Goal: Transaction & Acquisition: Purchase product/service

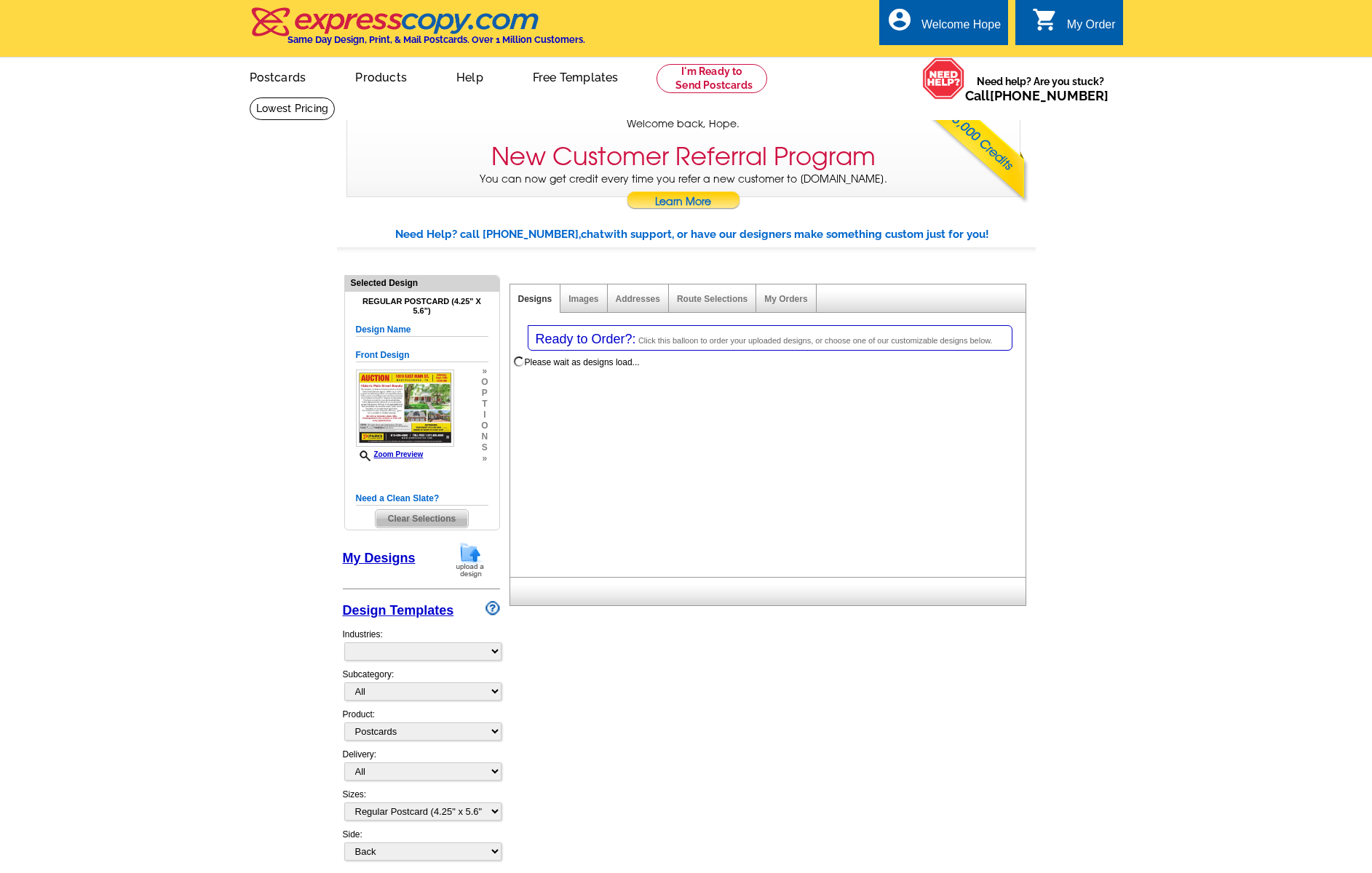
select select "1"
select select "back"
select select "785"
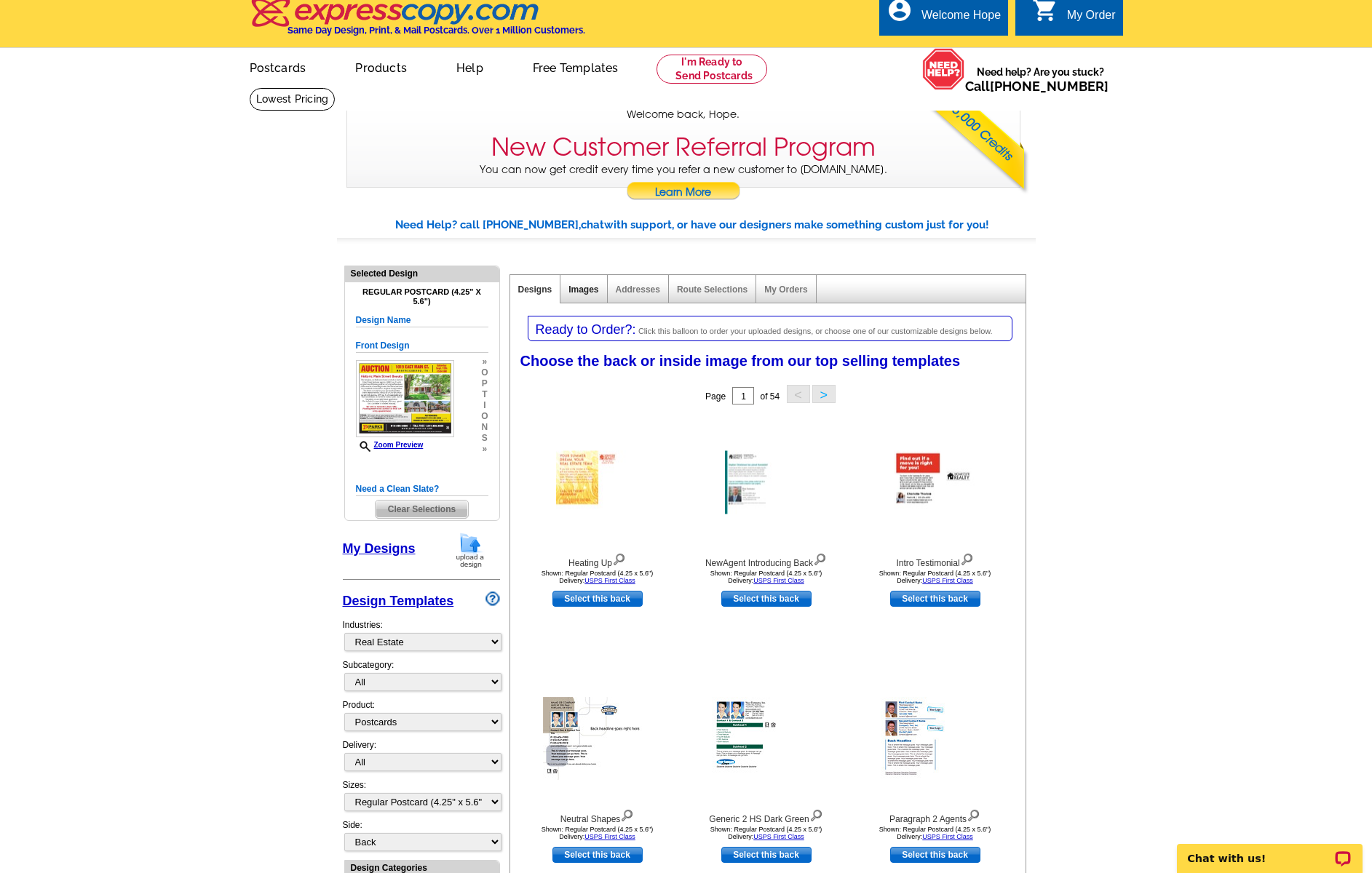
scroll to position [7, 0]
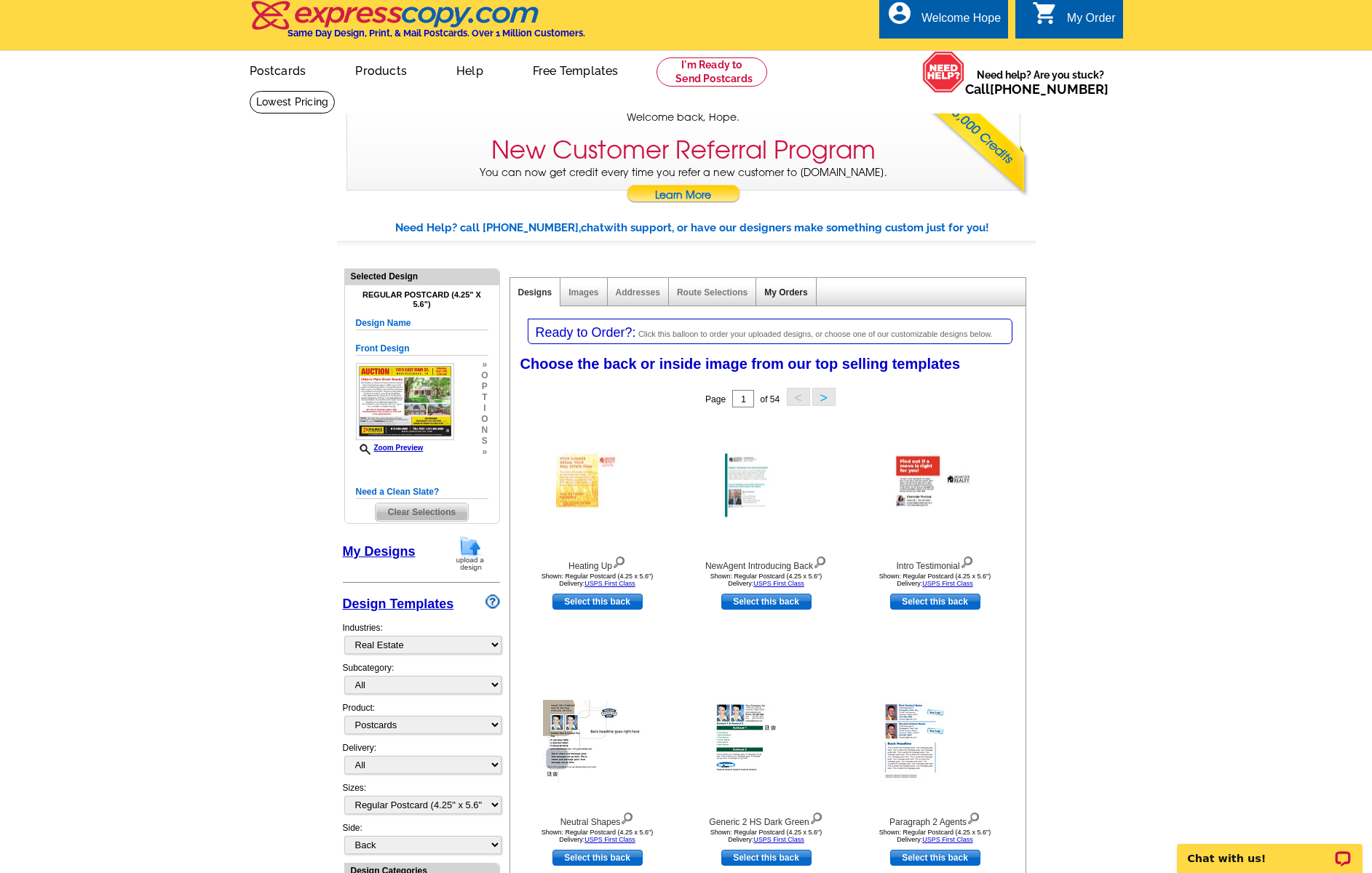
click at [786, 292] on link "My Orders" at bounding box center [785, 292] width 43 height 10
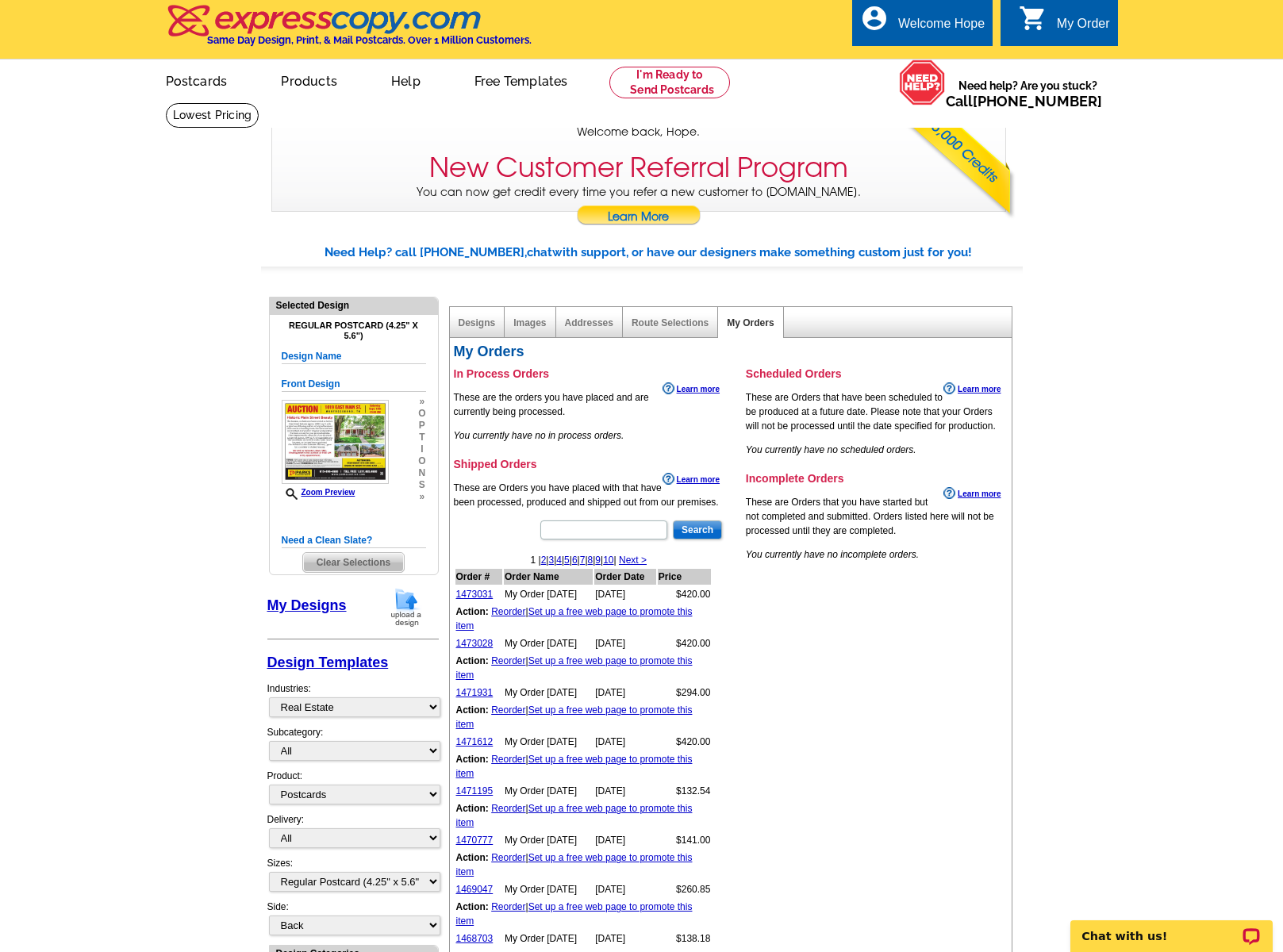
scroll to position [0, 0]
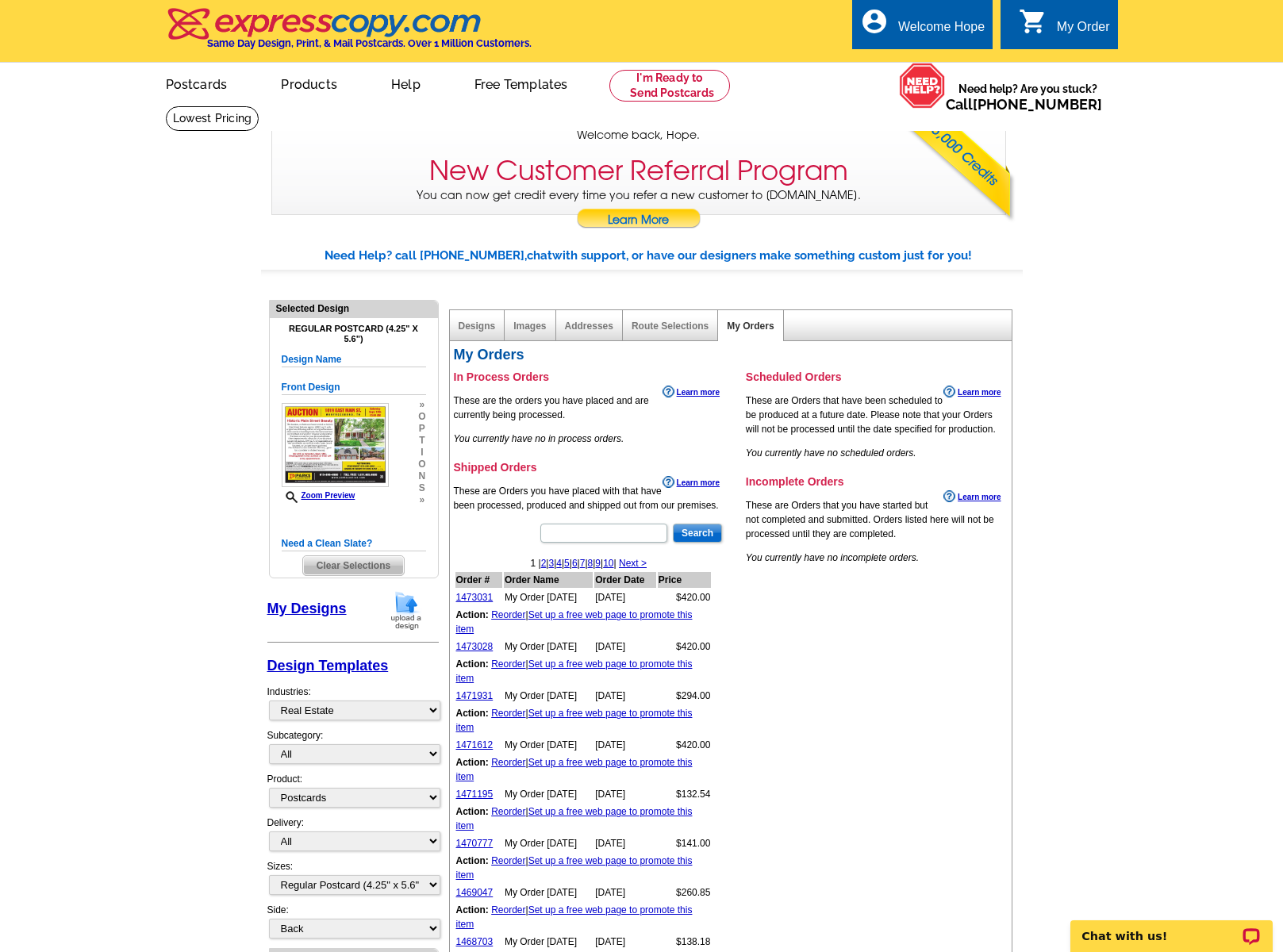
click at [310, 606] on link "My Designs" at bounding box center [307, 608] width 79 height 16
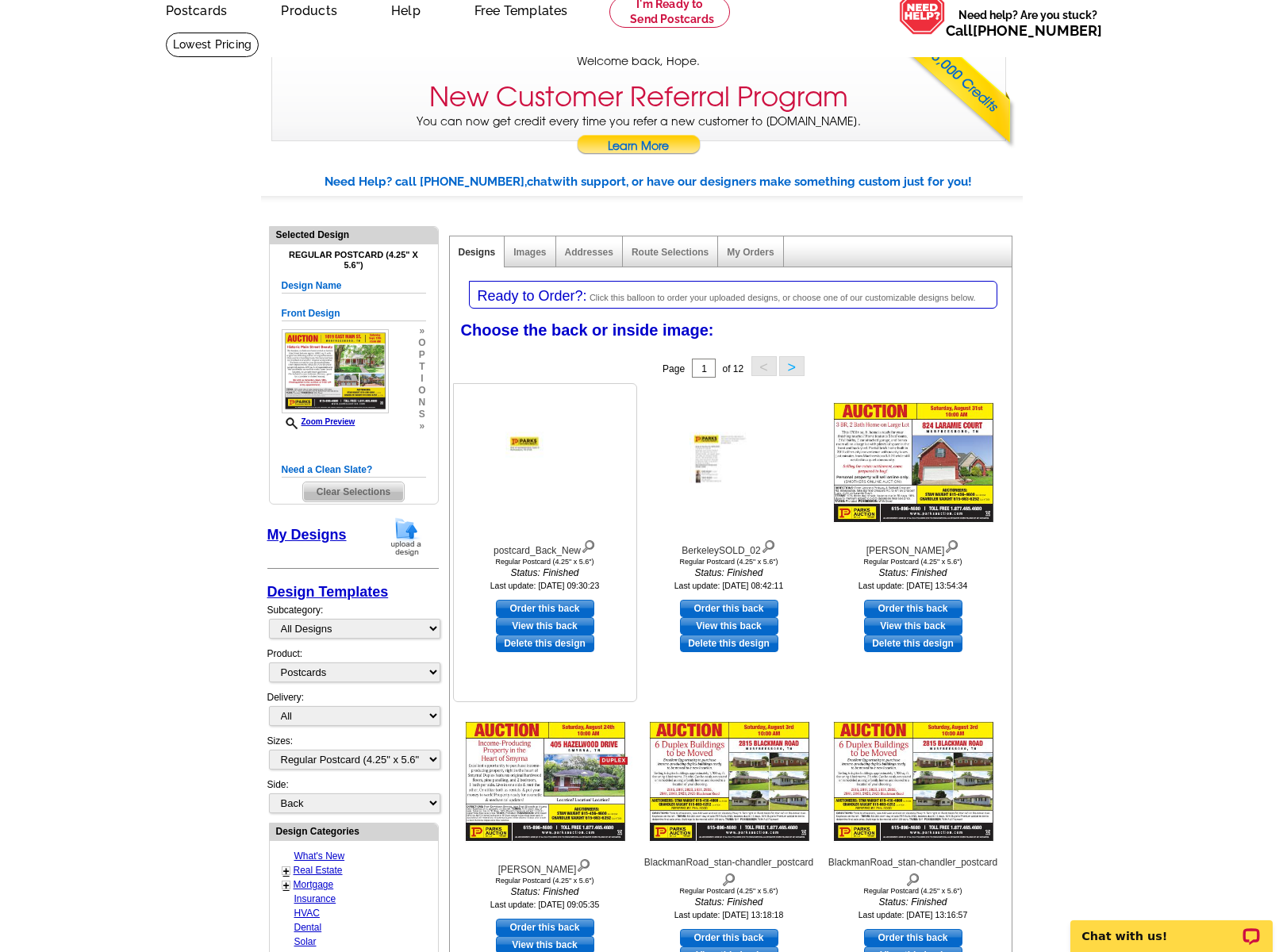
scroll to position [71, 0]
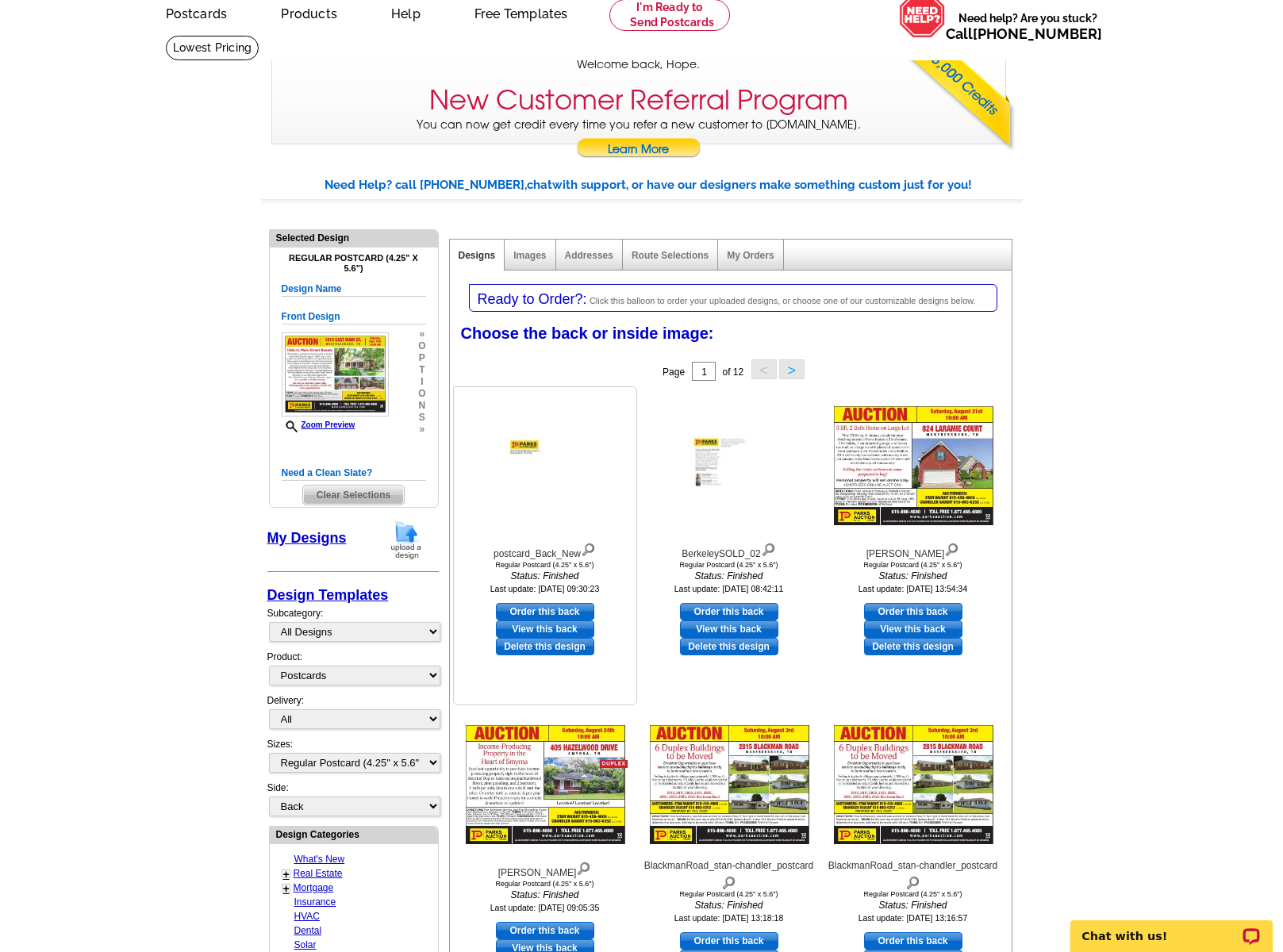
click at [553, 610] on link "Order this back" at bounding box center [545, 611] width 98 height 17
select select "front"
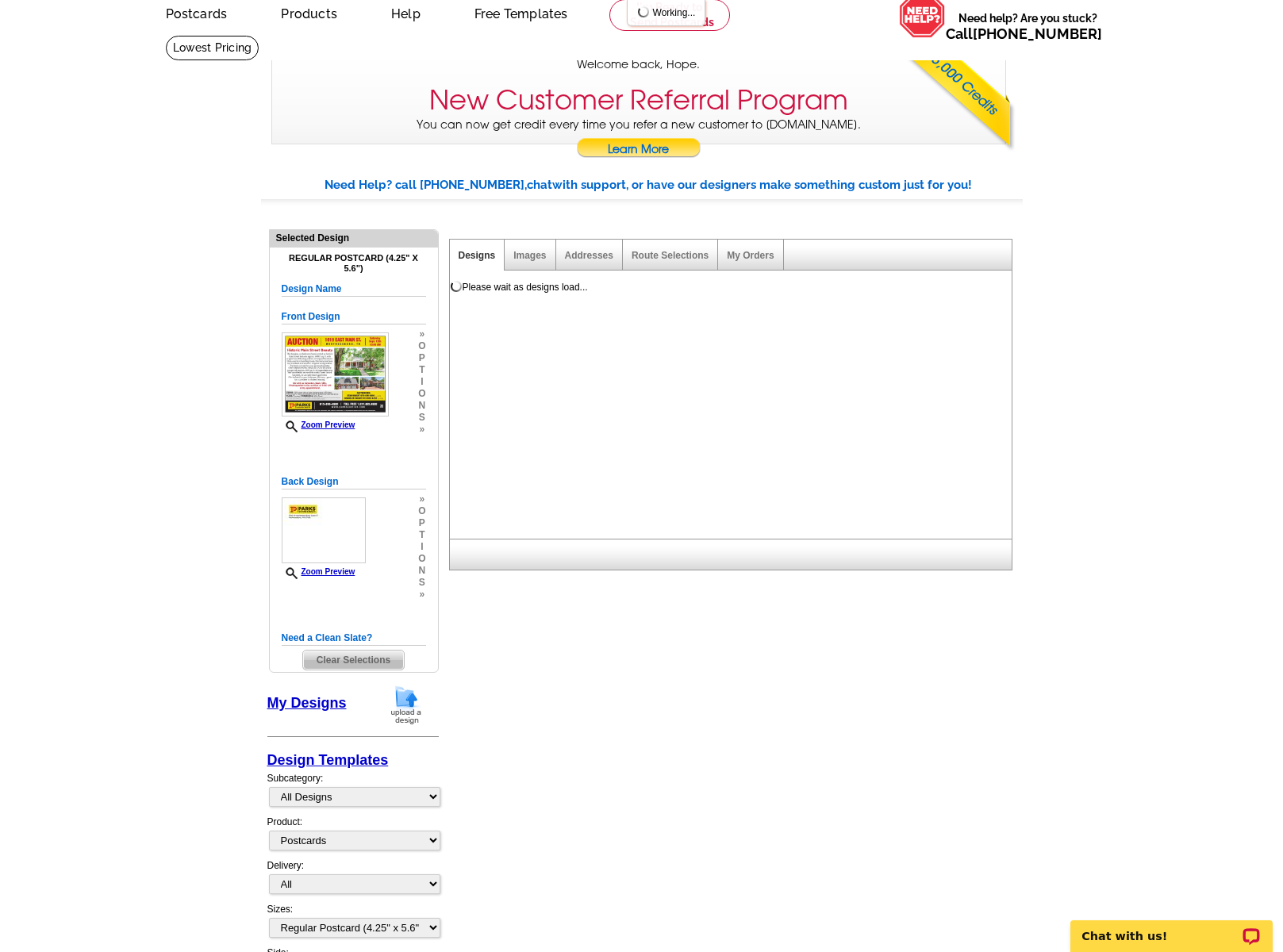
scroll to position [0, 0]
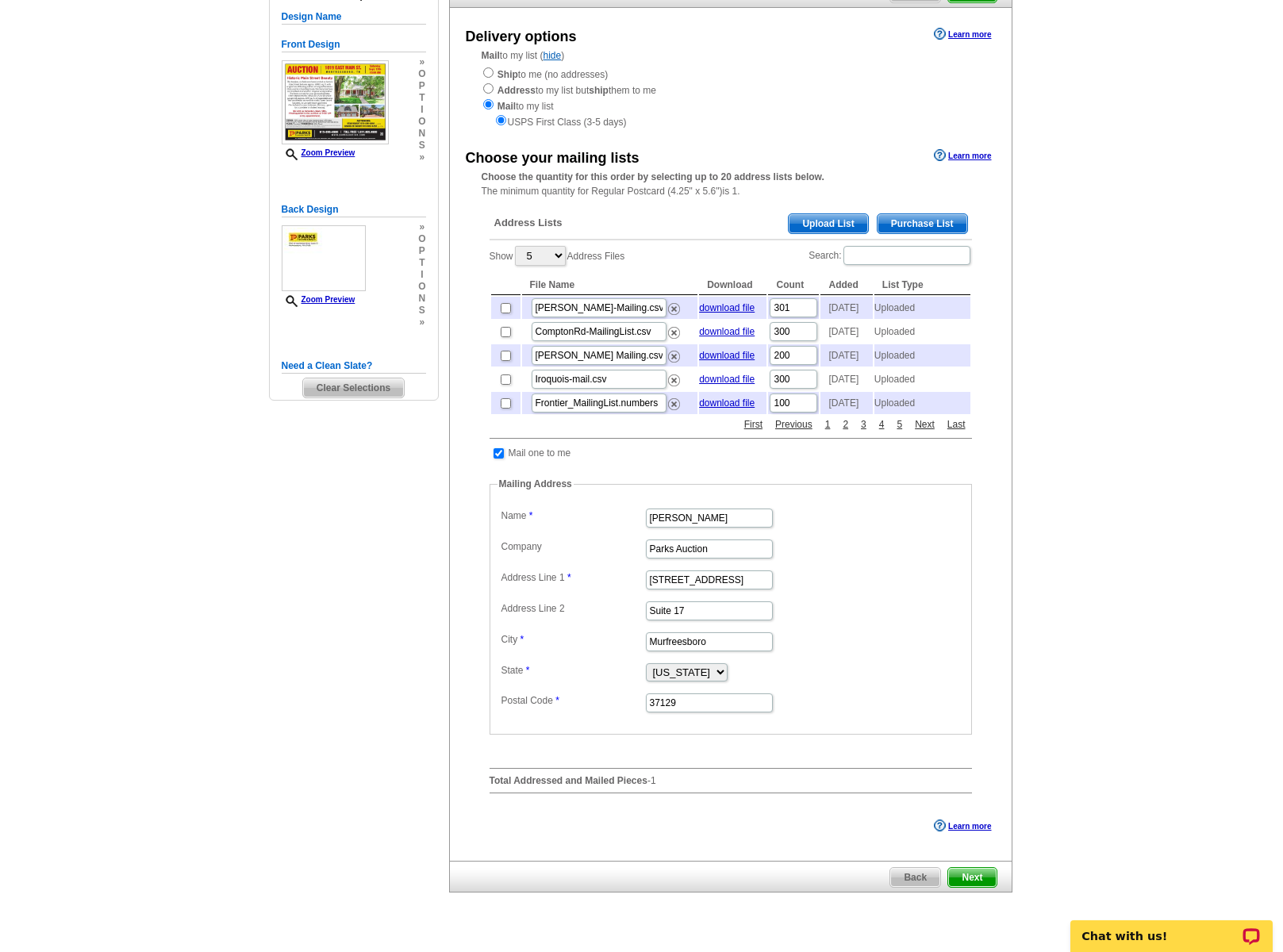
scroll to position [180, 0]
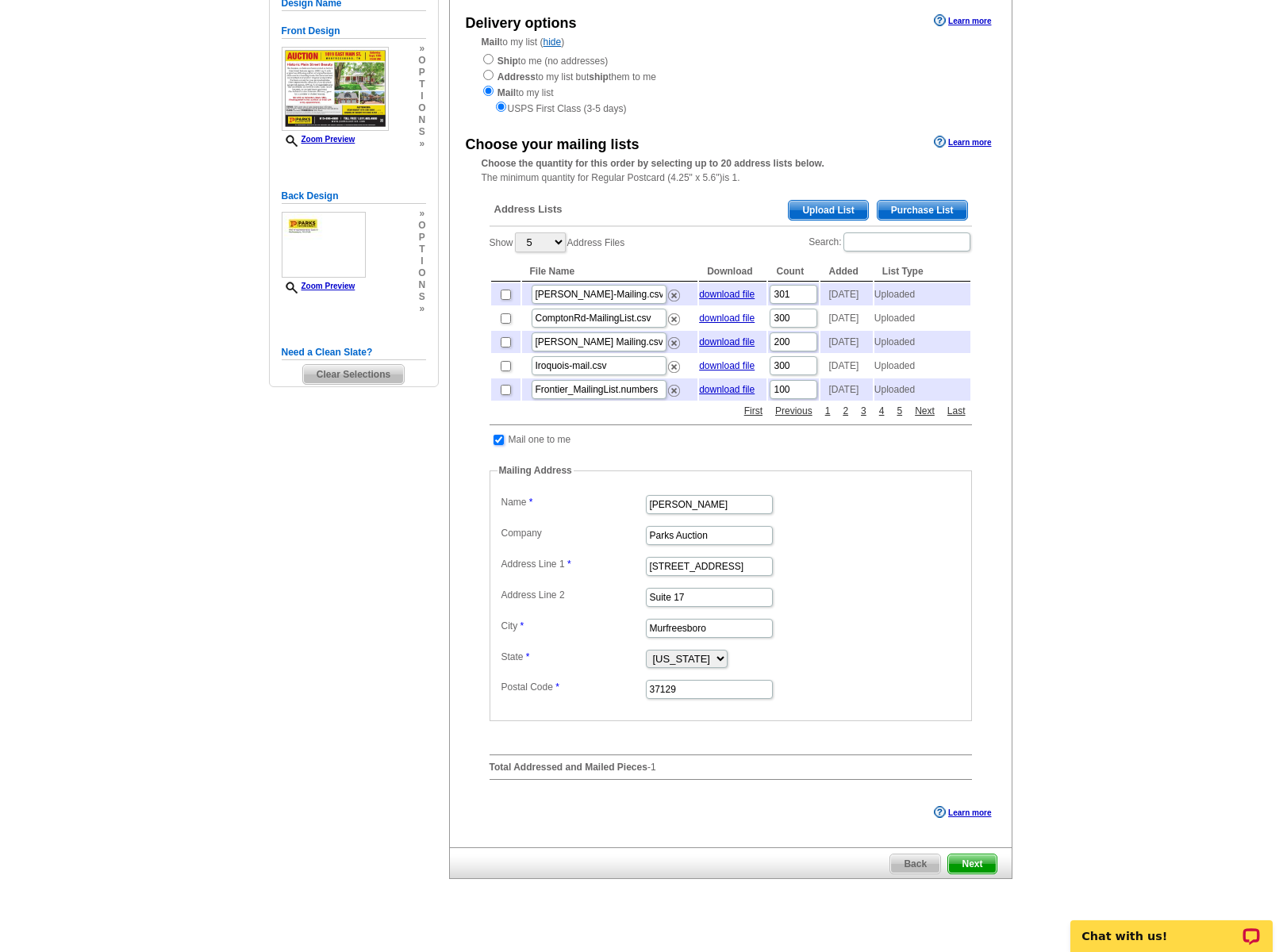
click at [497, 445] on input "checkbox" at bounding box center [498, 439] width 10 height 10
checkbox input "false"
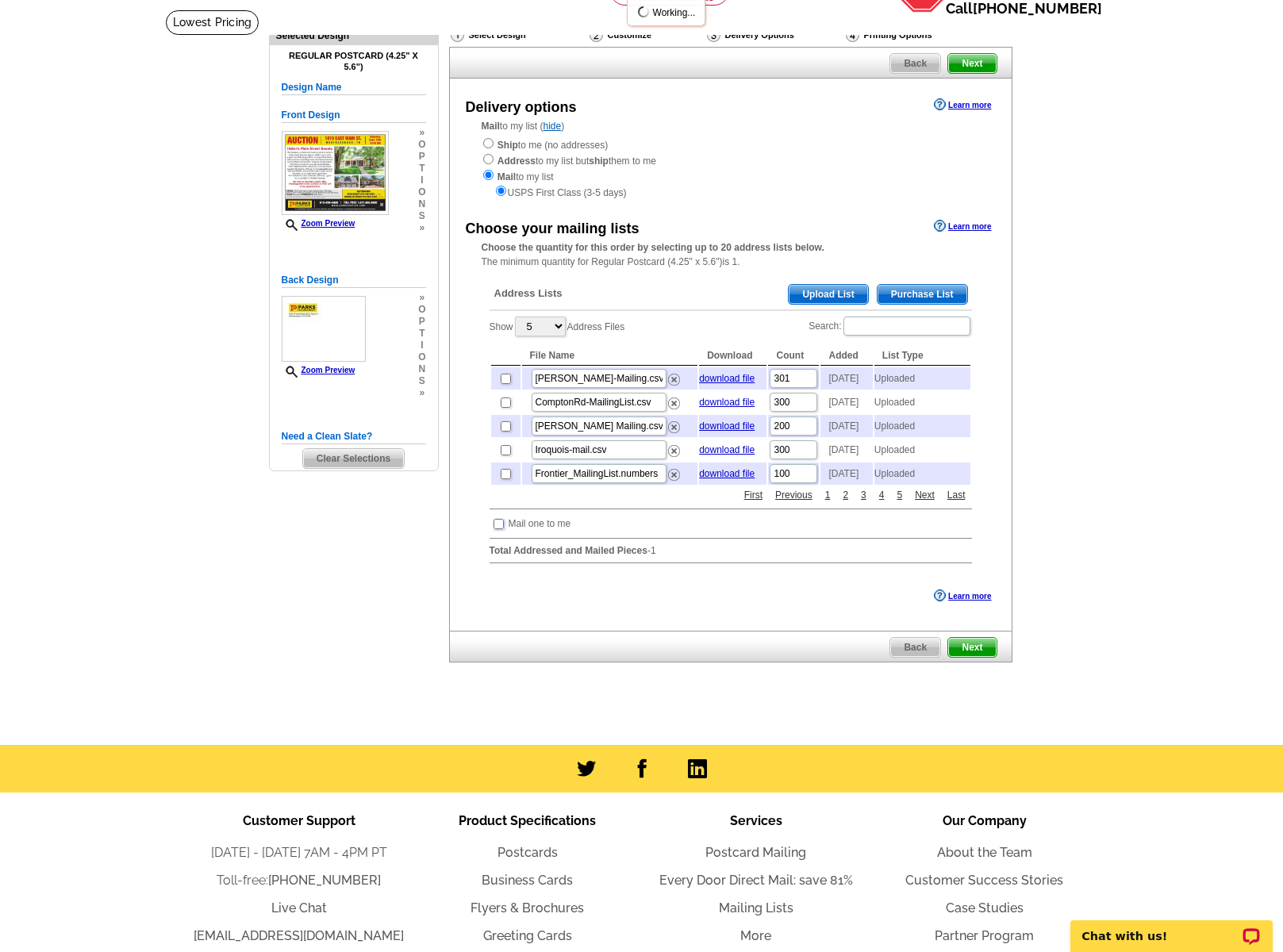
scroll to position [94, 0]
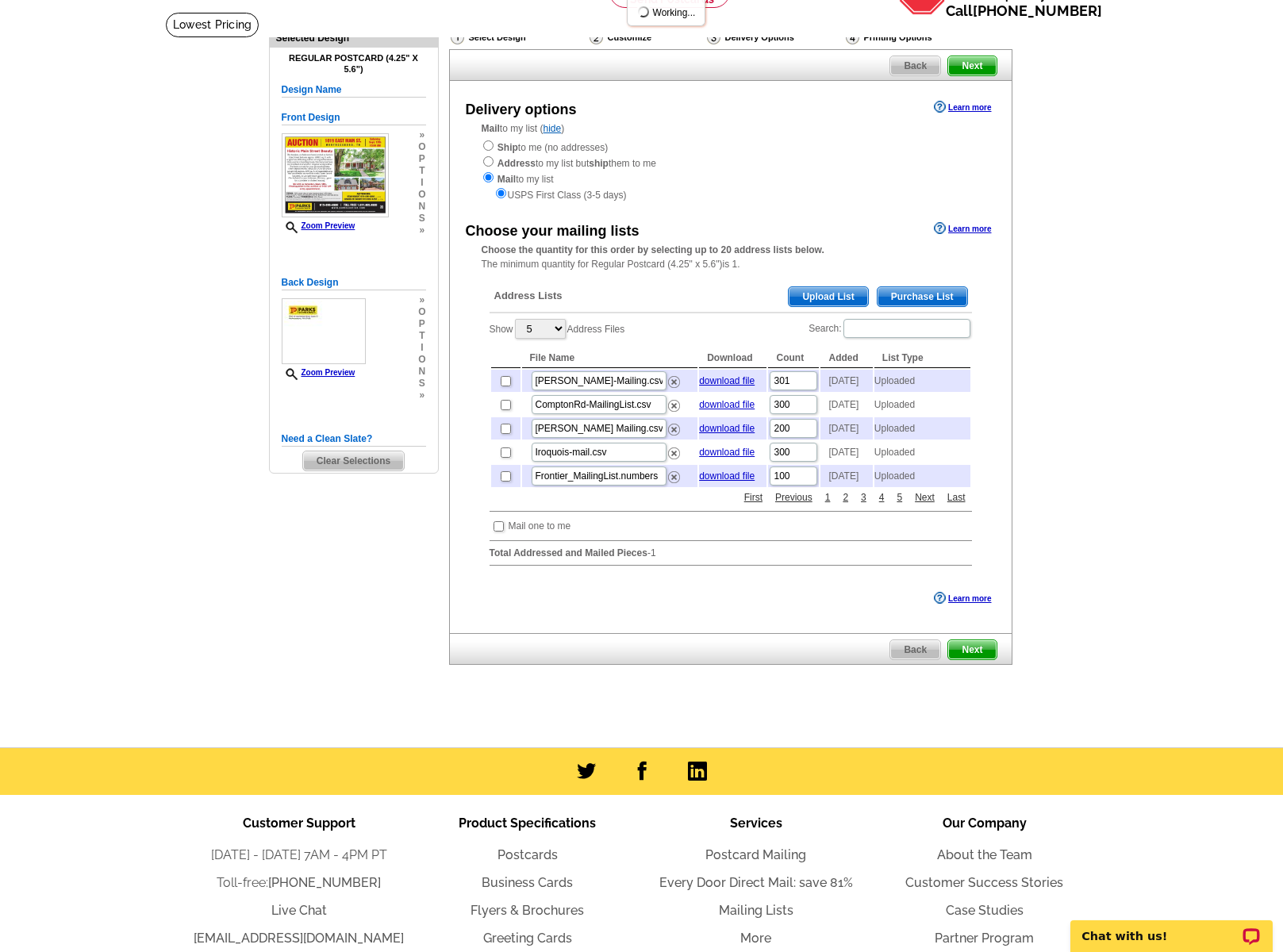
click at [817, 294] on span "Upload List" at bounding box center [827, 297] width 78 height 19
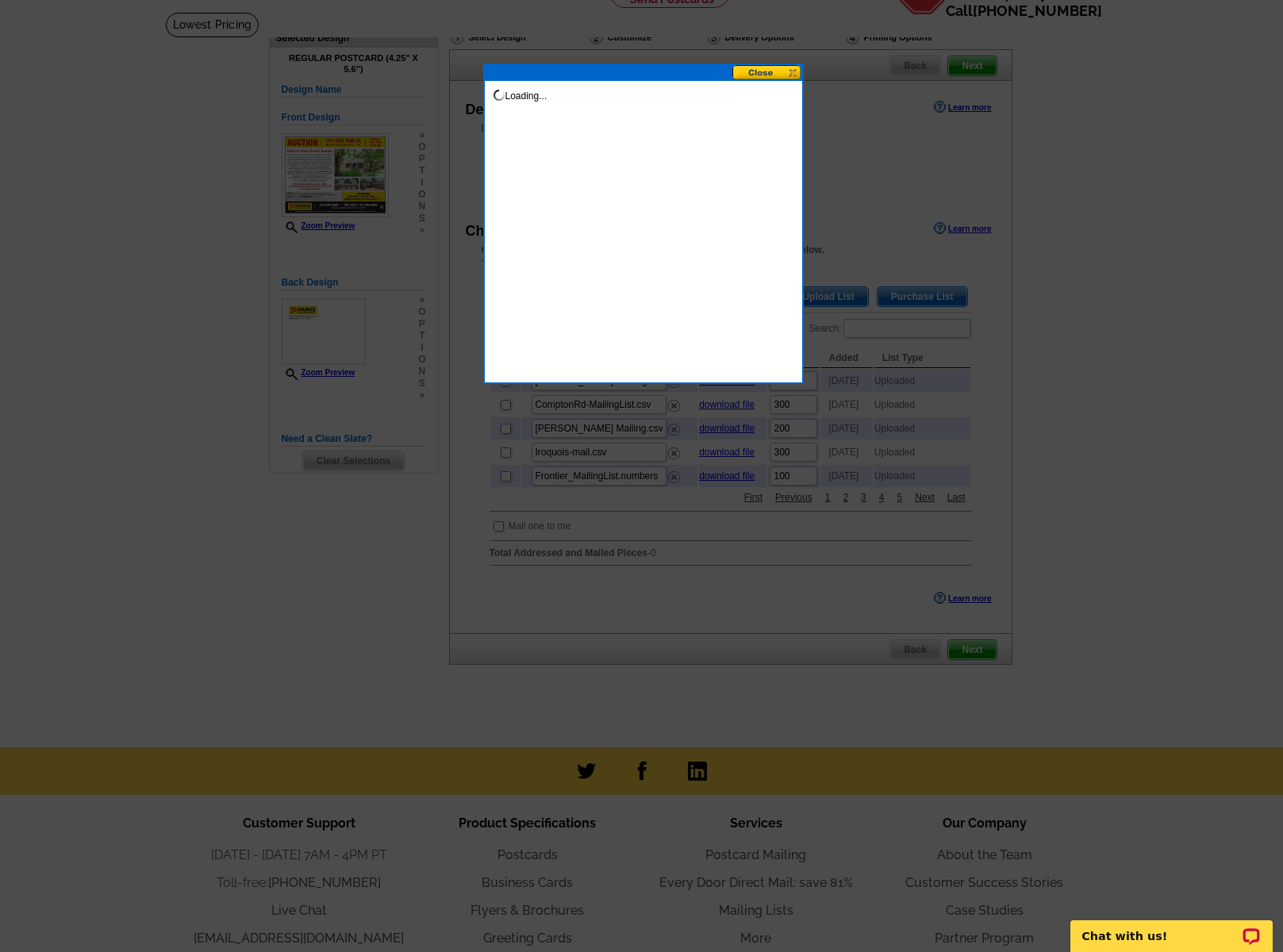
drag, startPoint x: 1022, startPoint y: 315, endPoint x: 948, endPoint y: 445, distance: 149.6
click at [1016, 322] on div at bounding box center [642, 429] width 1283 height 1046
click at [772, 73] on button at bounding box center [767, 73] width 70 height 15
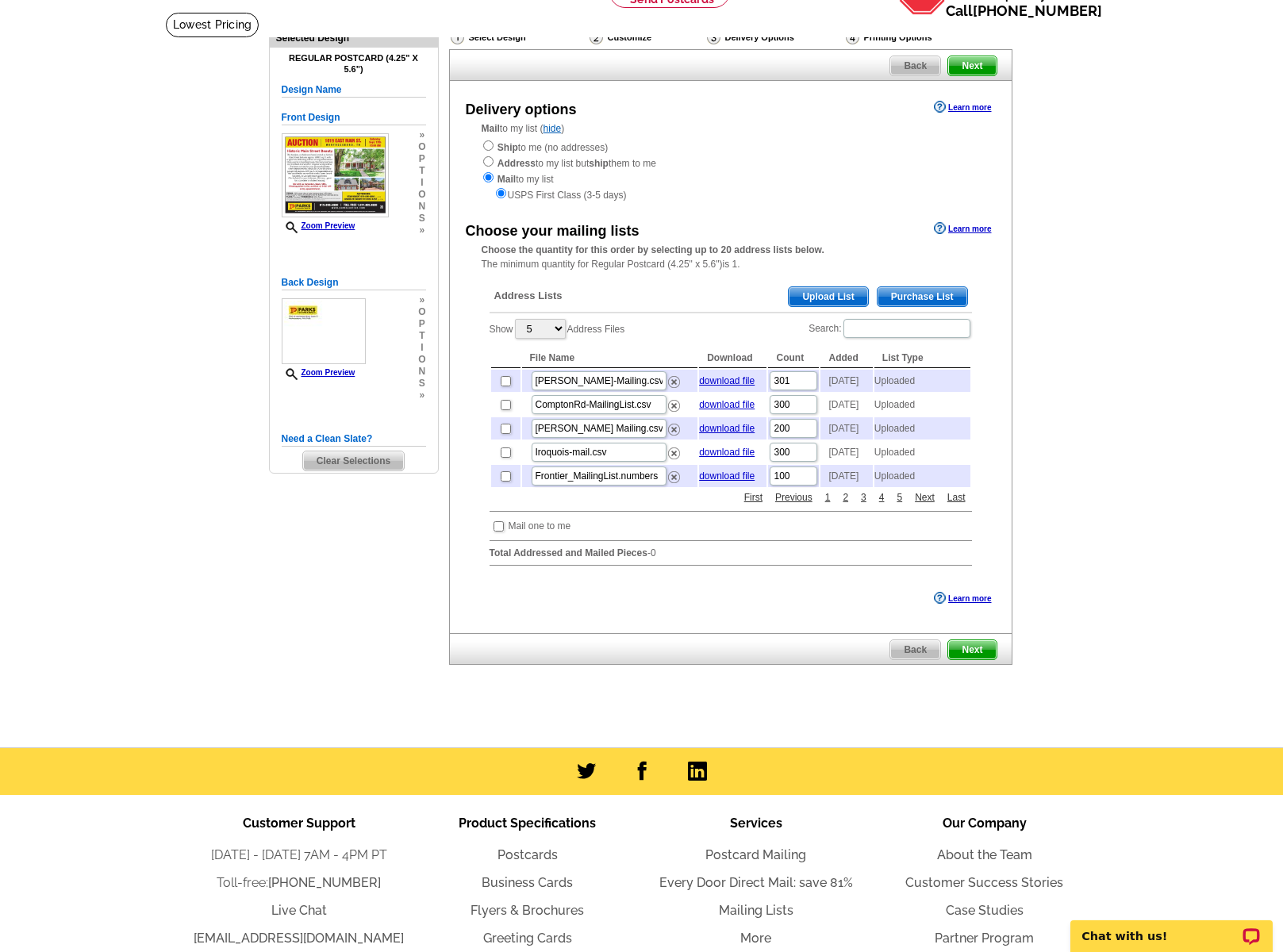
scroll to position [0, 0]
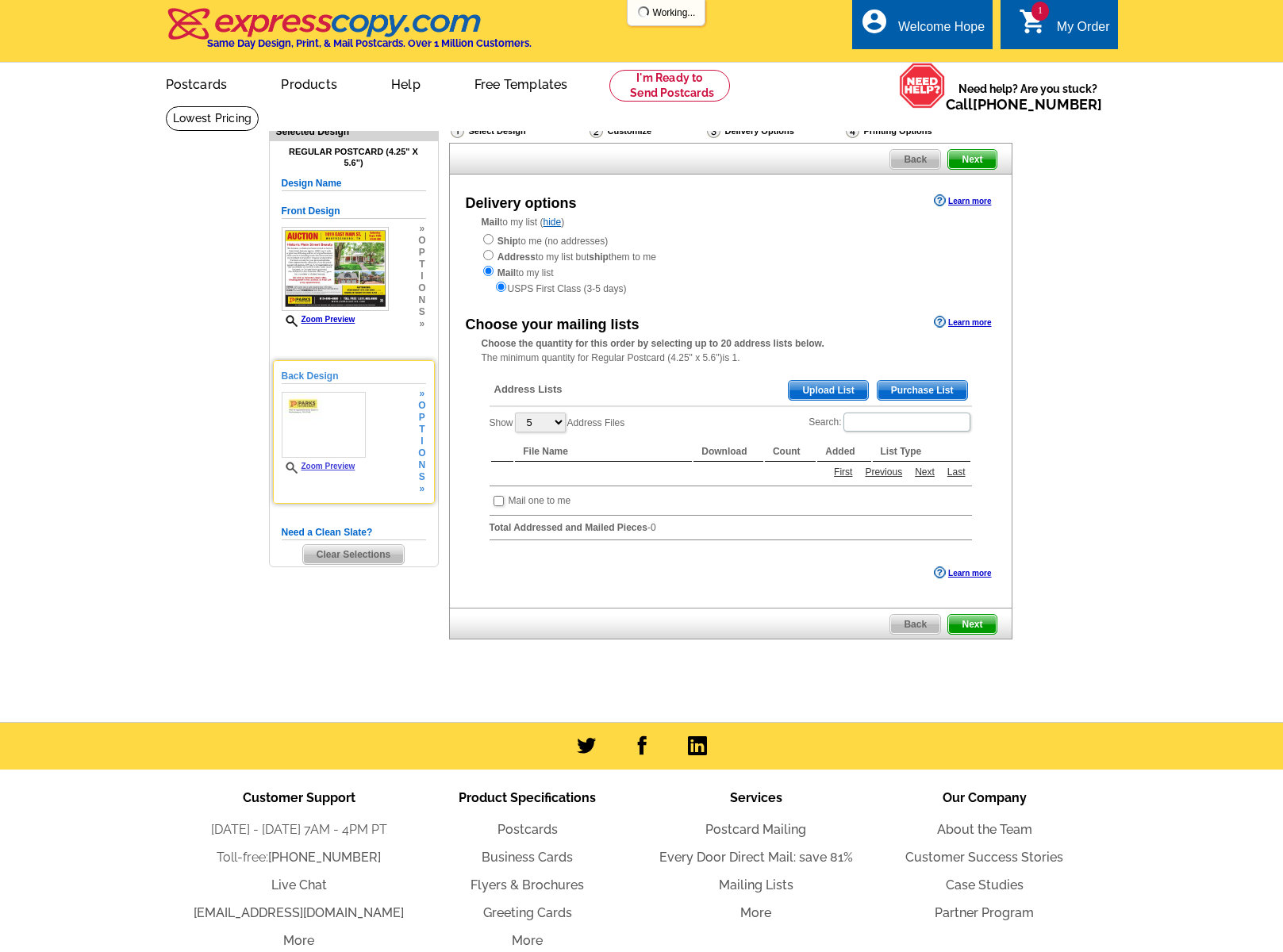
click at [328, 468] on link "Zoom Preview" at bounding box center [319, 466] width 74 height 8
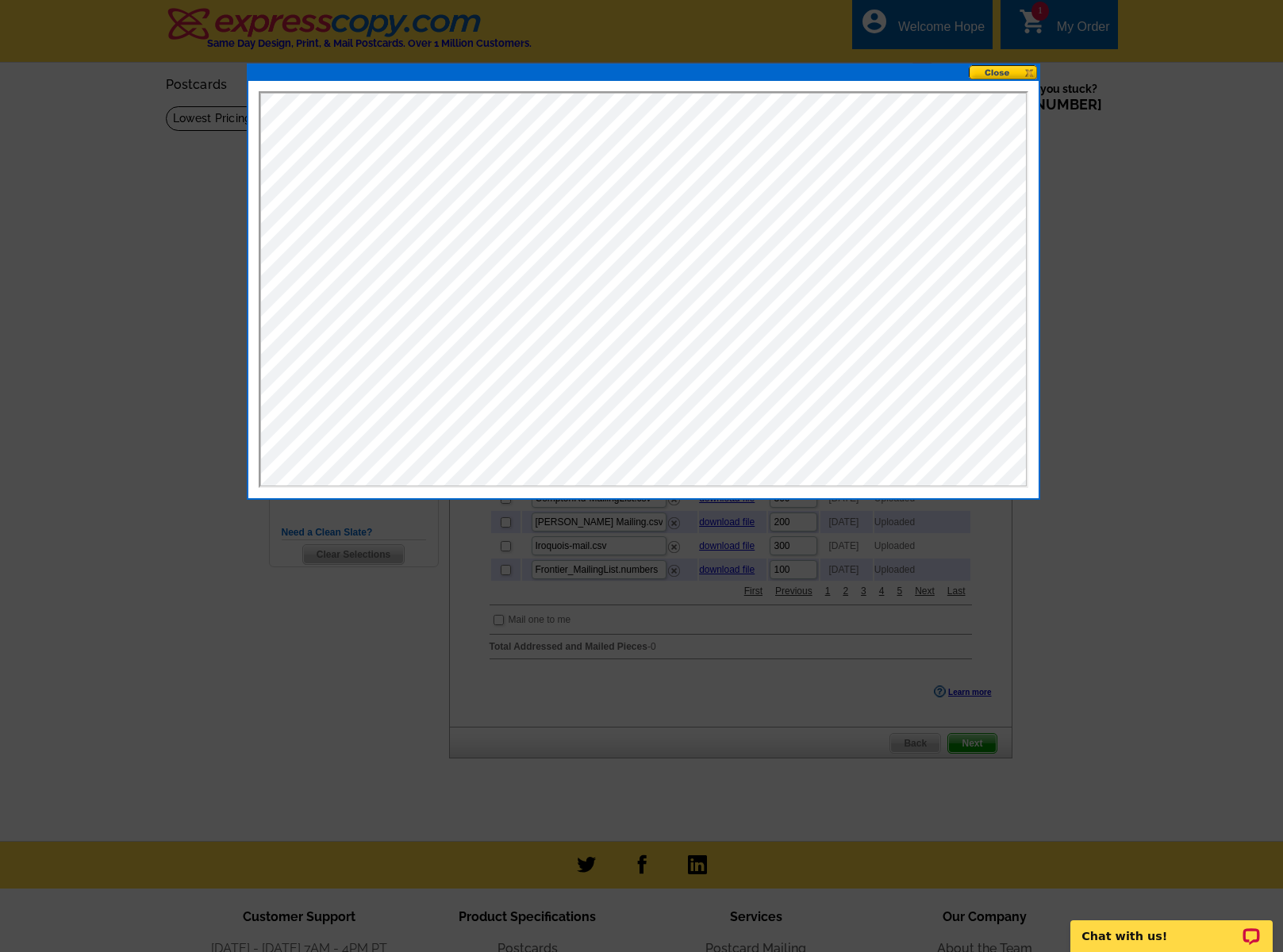
click at [1003, 73] on button at bounding box center [1004, 73] width 70 height 15
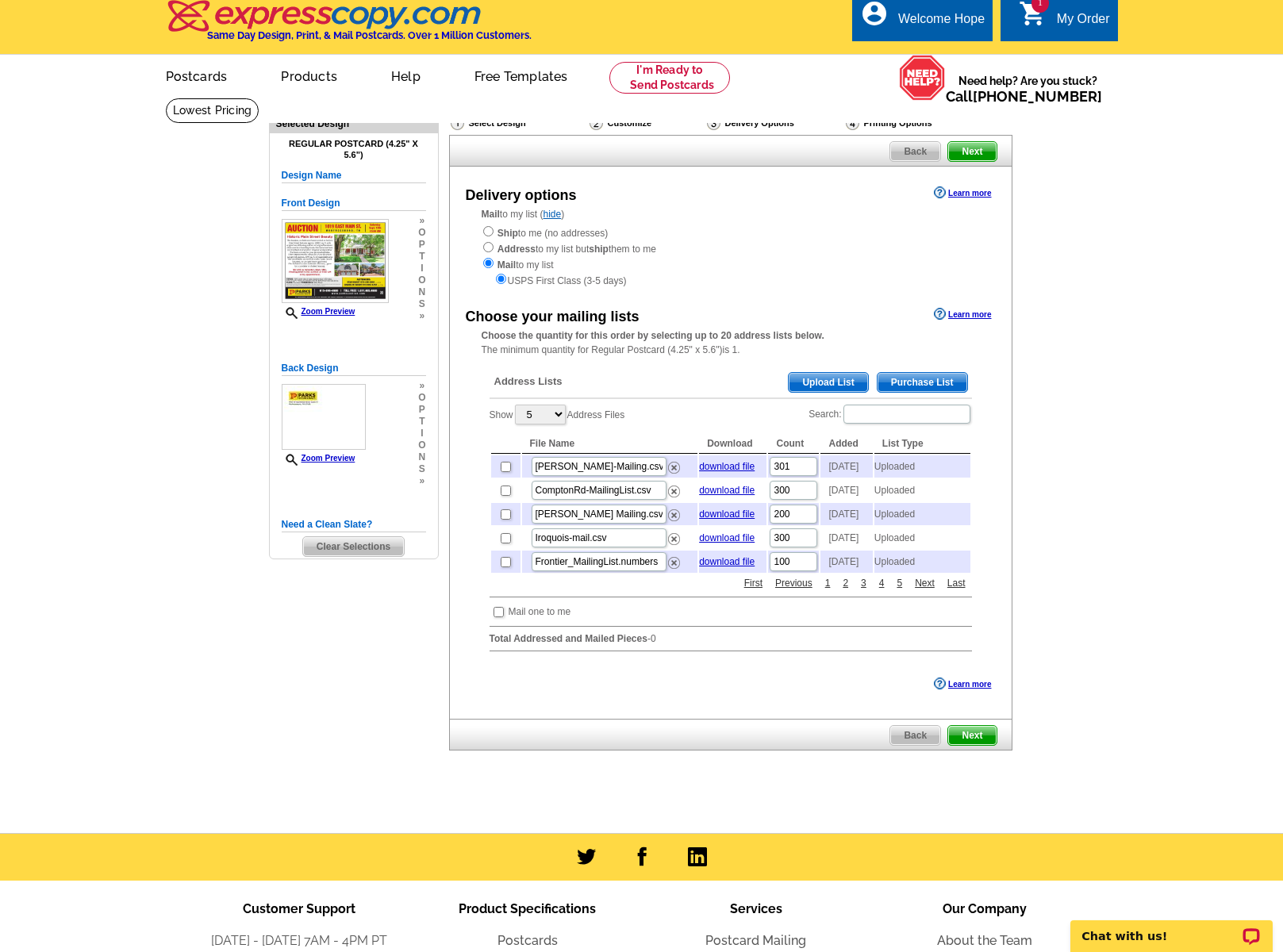
scroll to position [8, 0]
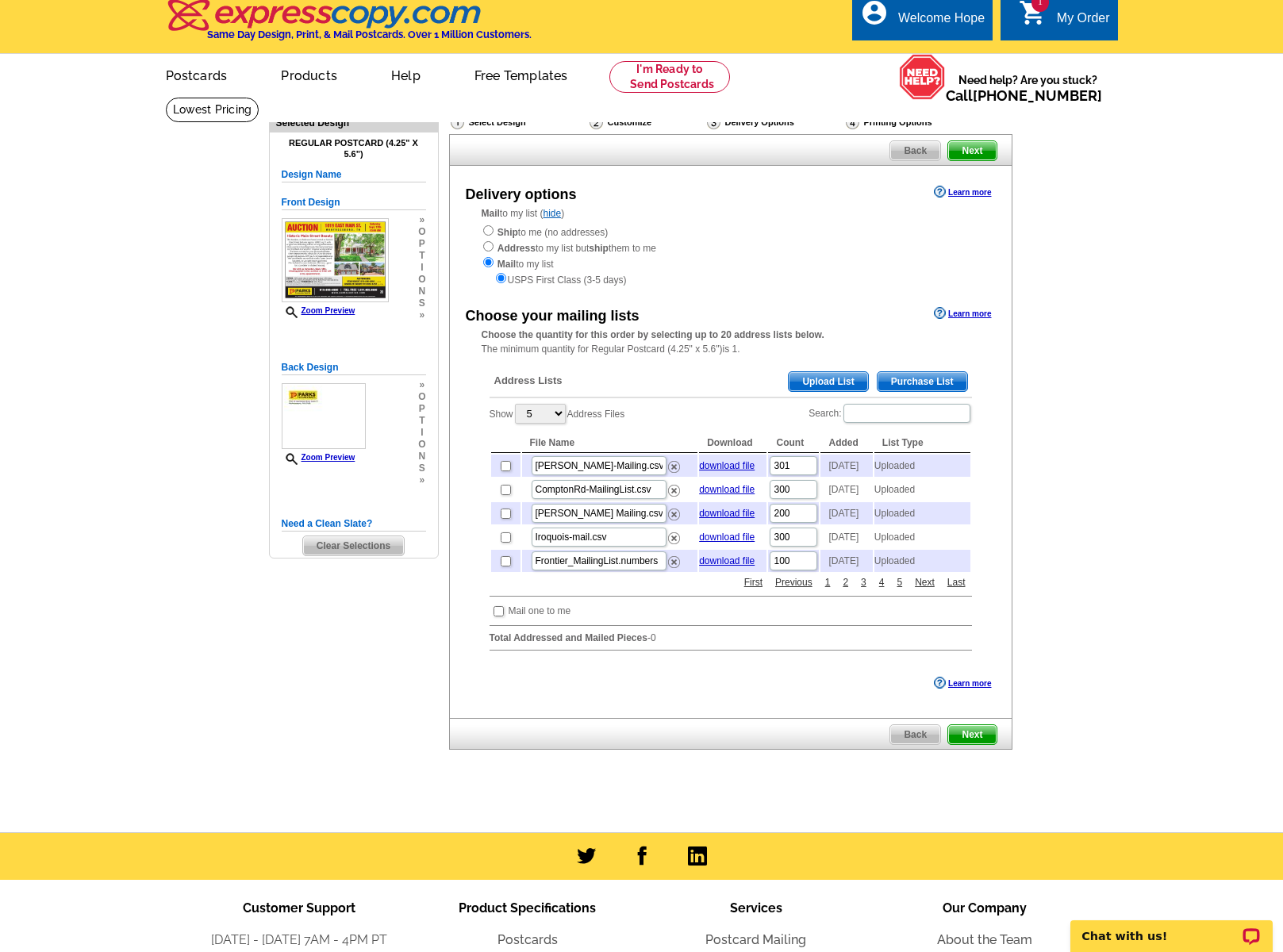
click at [841, 381] on span "Upload List" at bounding box center [827, 381] width 78 height 19
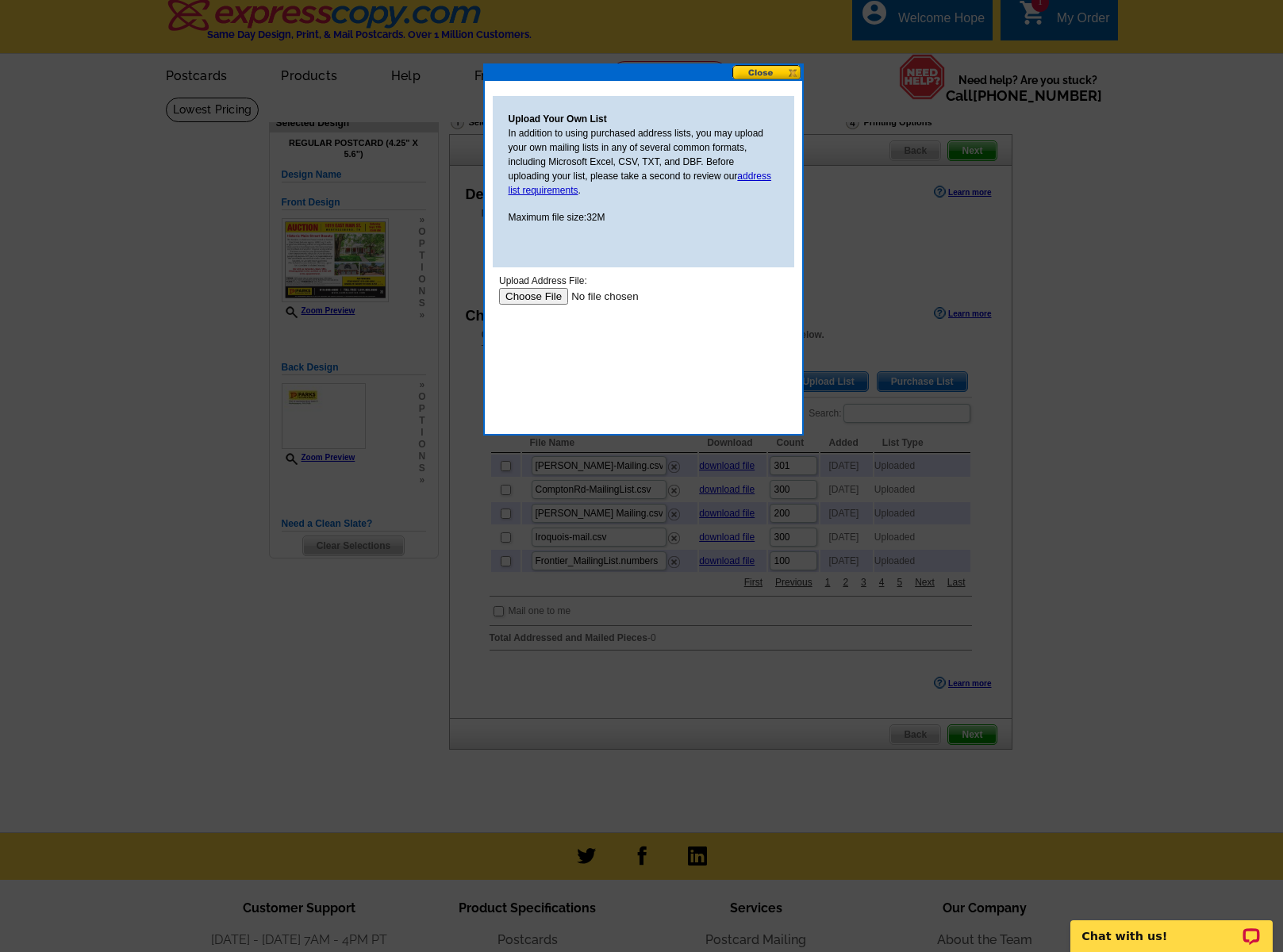
scroll to position [0, 0]
click at [538, 296] on input "file" at bounding box center [598, 296] width 200 height 17
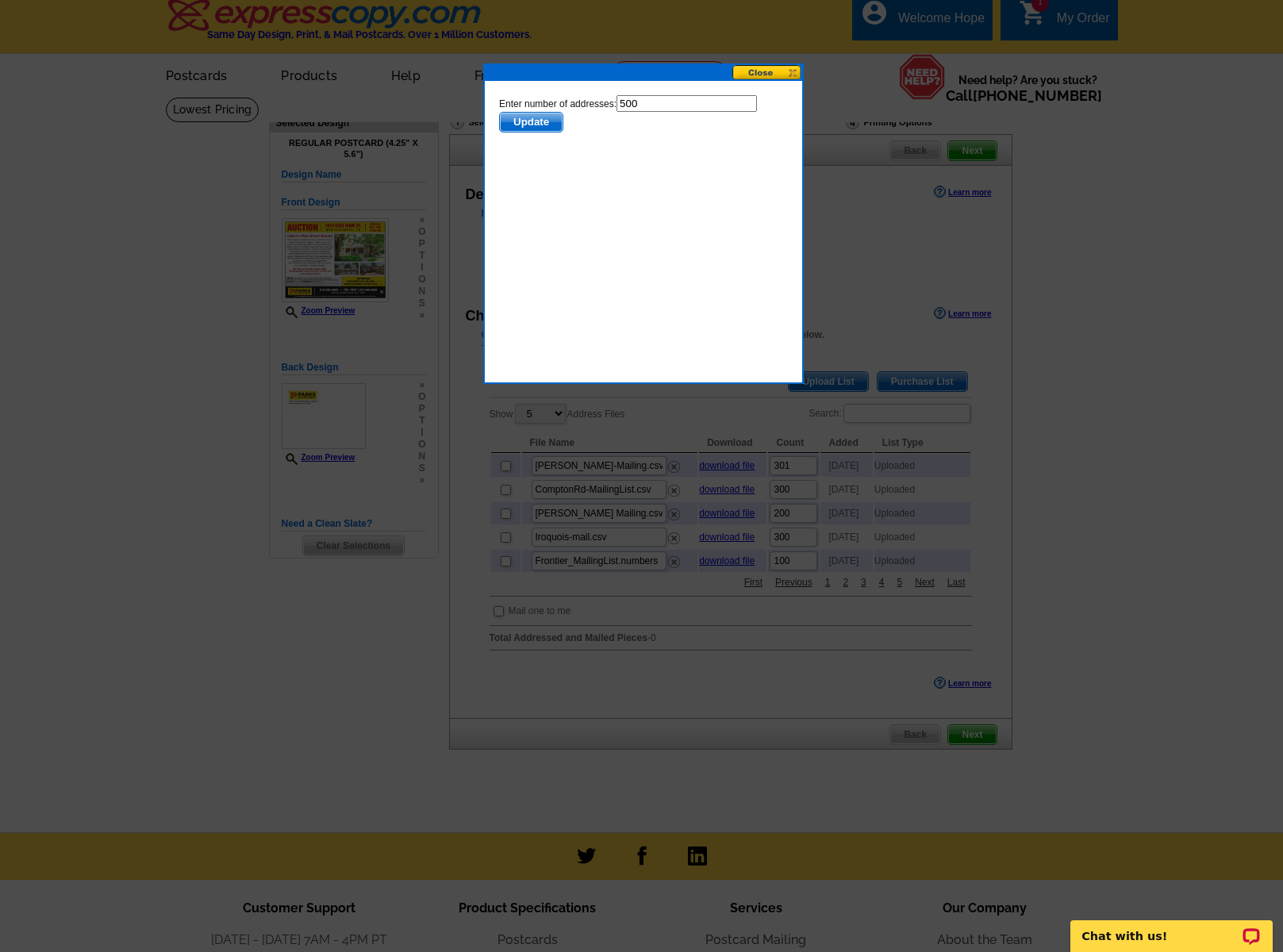
click at [517, 122] on span "Update" at bounding box center [530, 122] width 62 height 19
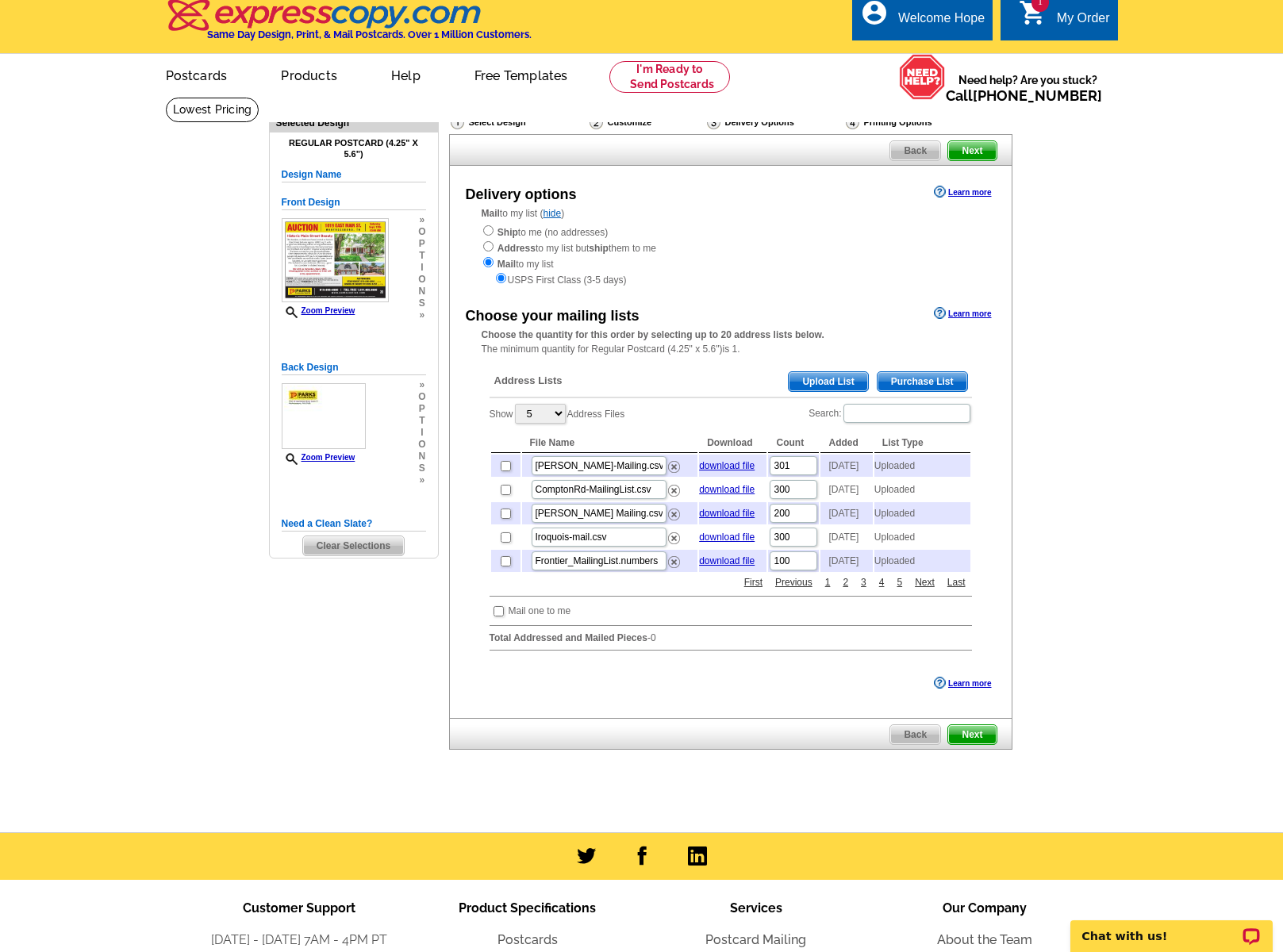
scroll to position [40, 0]
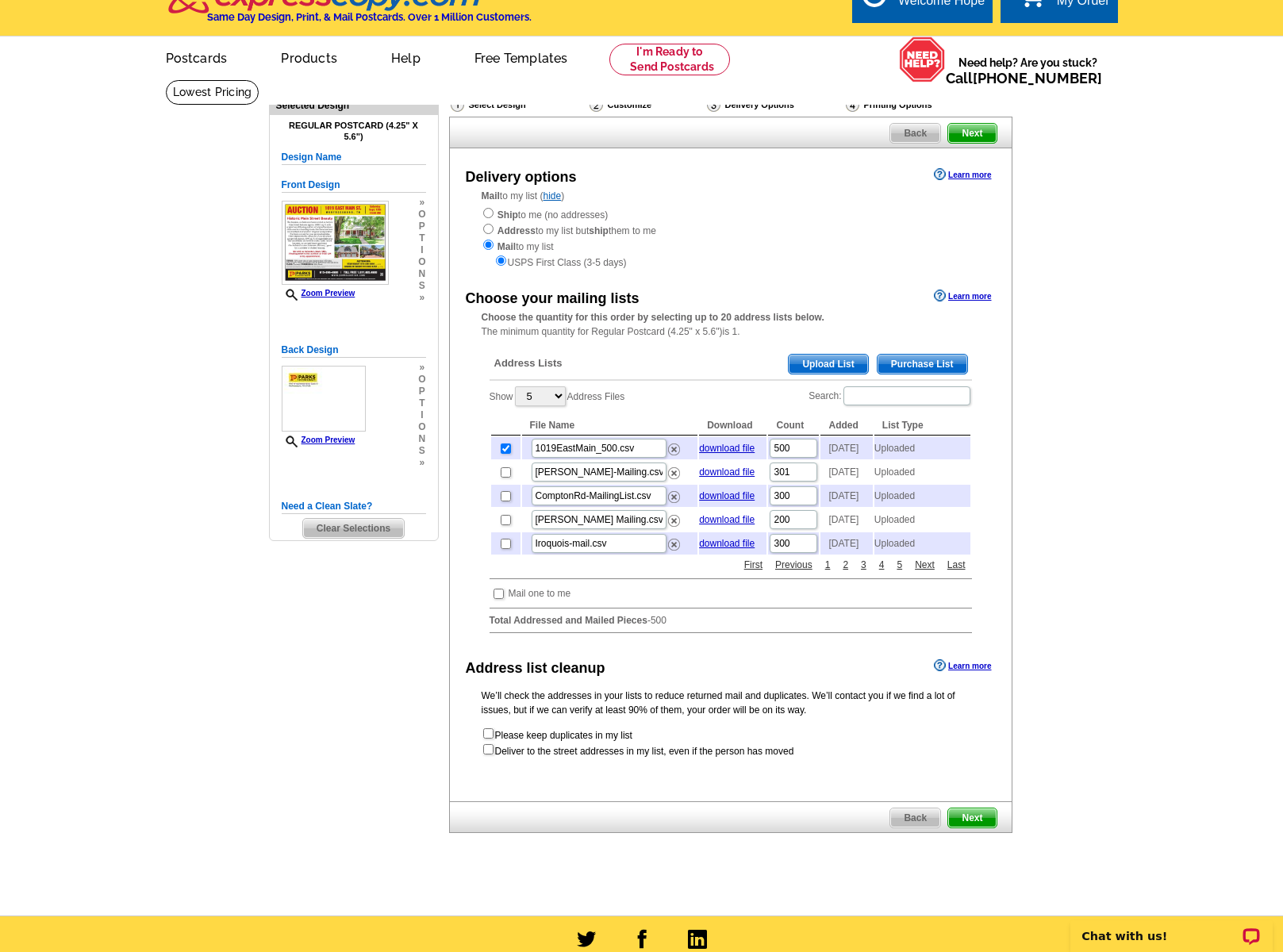
scroll to position [32, 0]
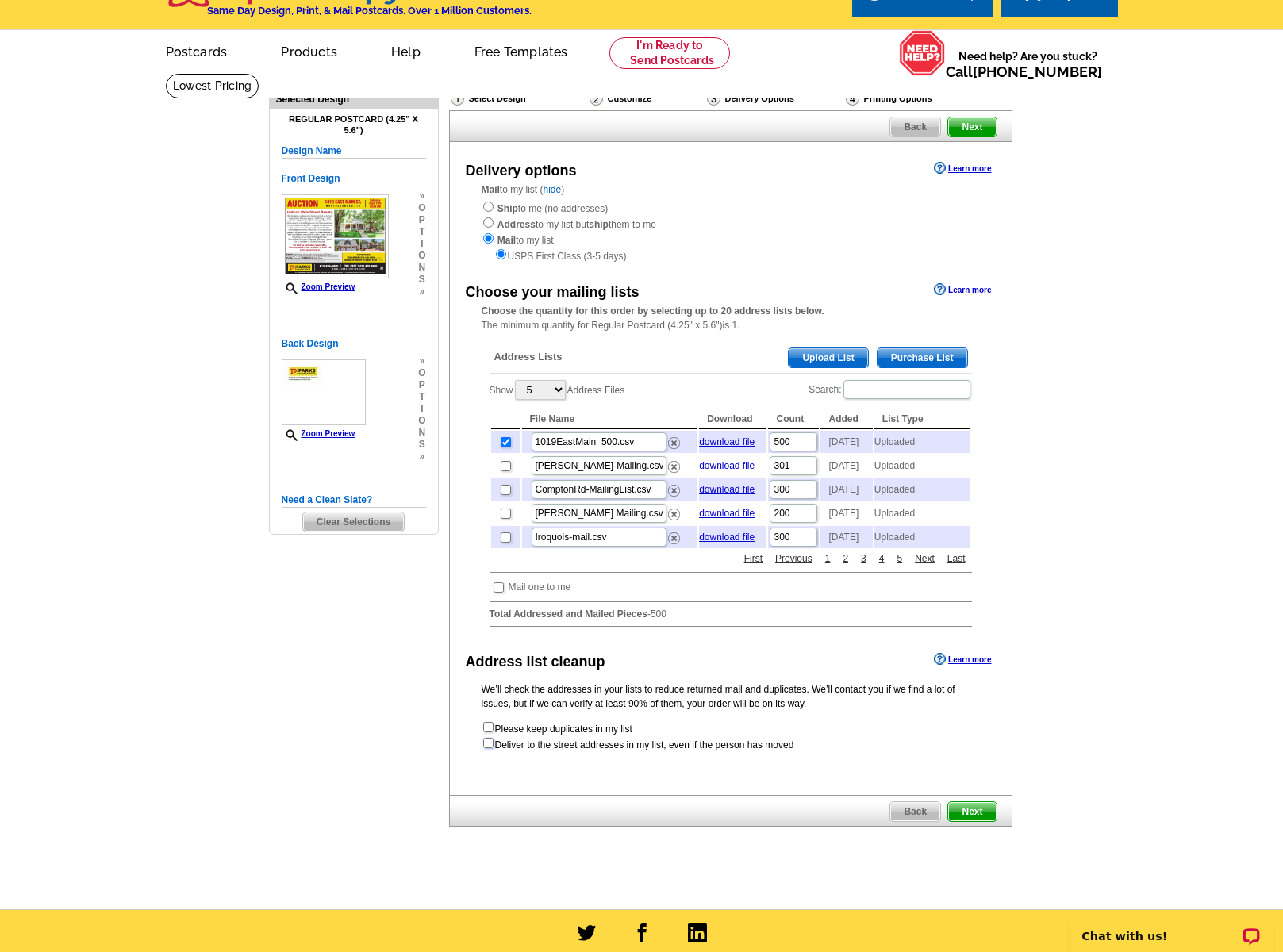
click at [492, 748] on input "checkbox" at bounding box center [488, 742] width 10 height 10
checkbox input "true"
radio input "true"
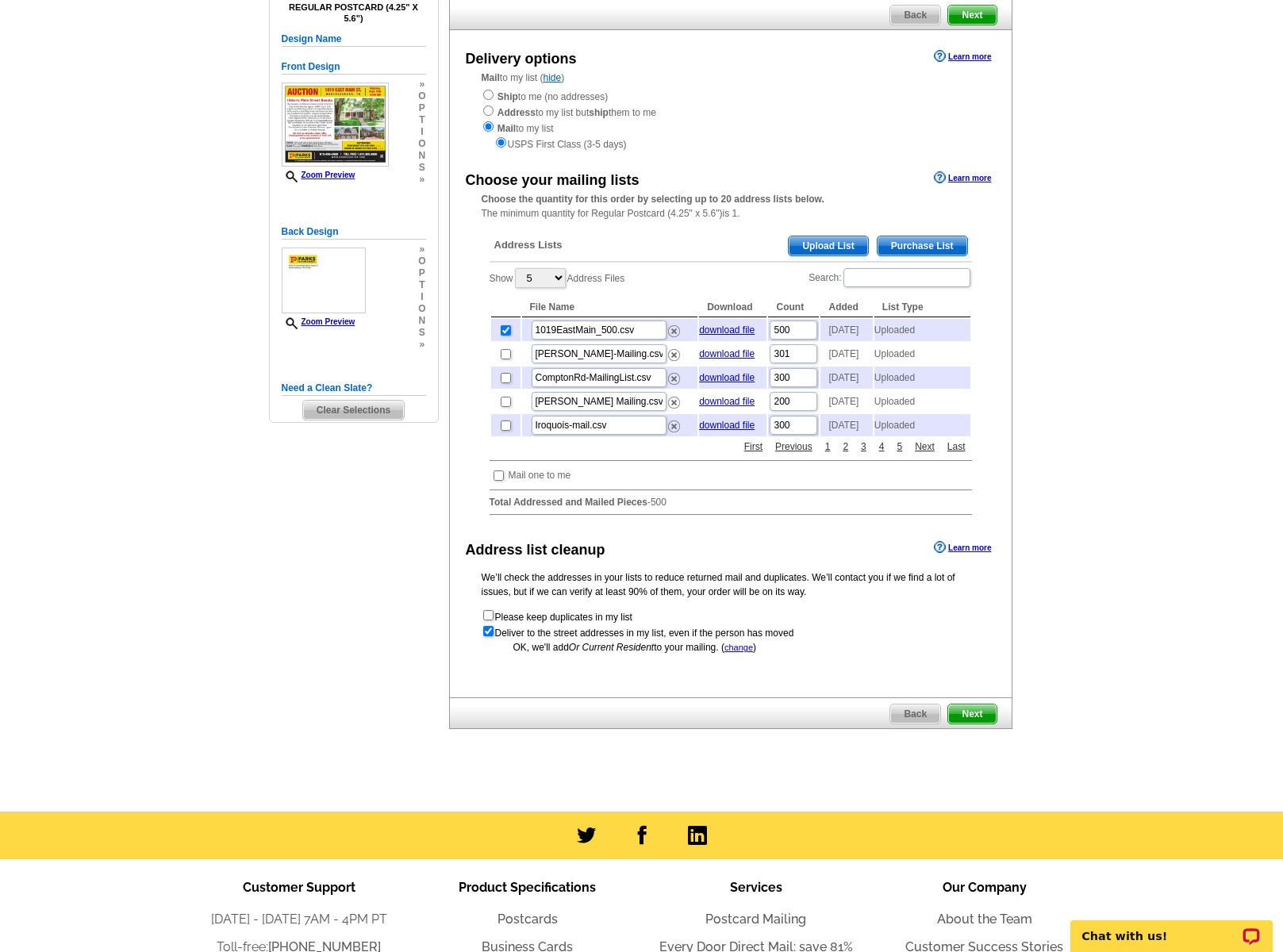
scroll to position [149, 0]
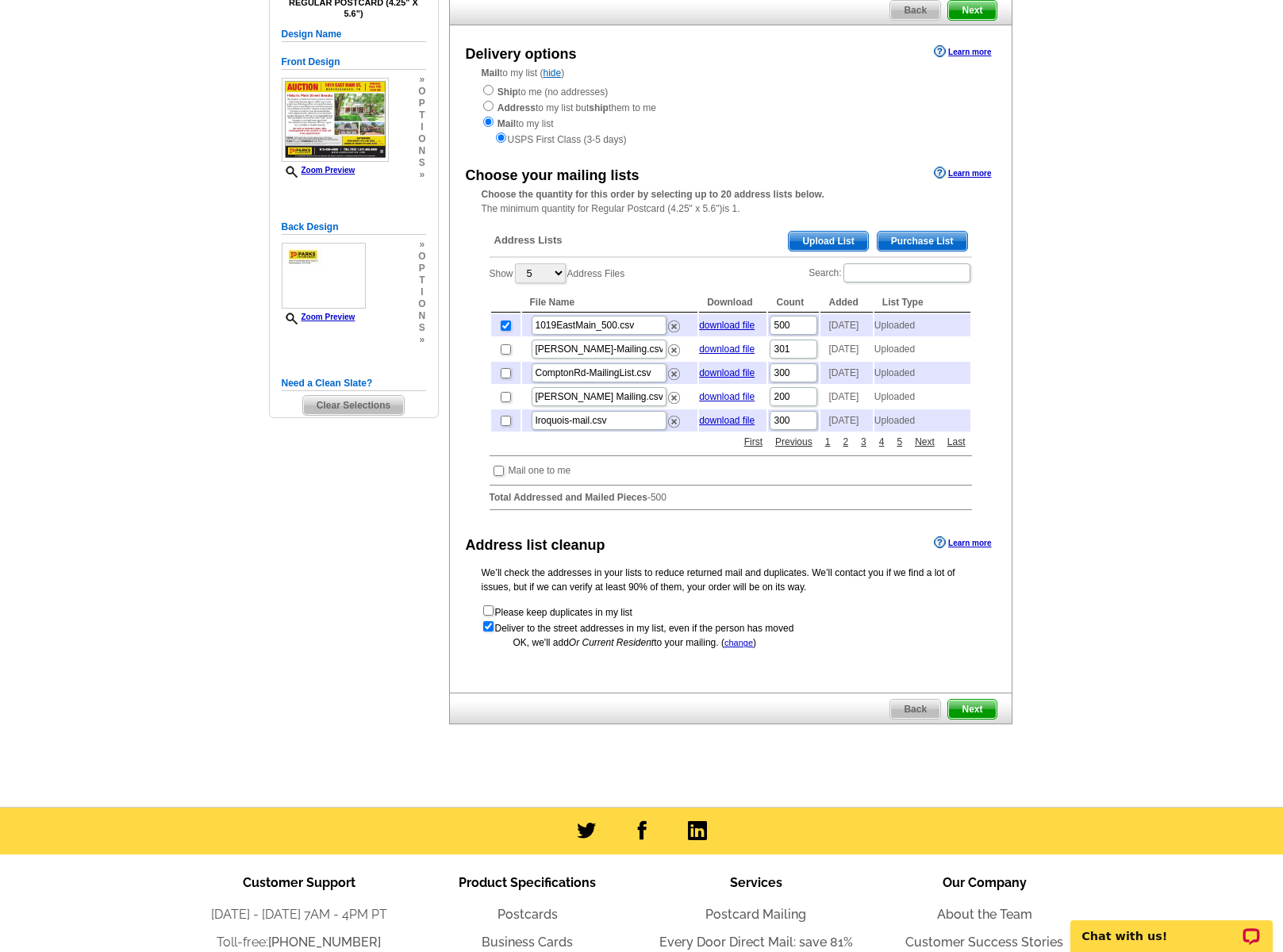
click at [974, 719] on span "Next" at bounding box center [972, 709] width 48 height 19
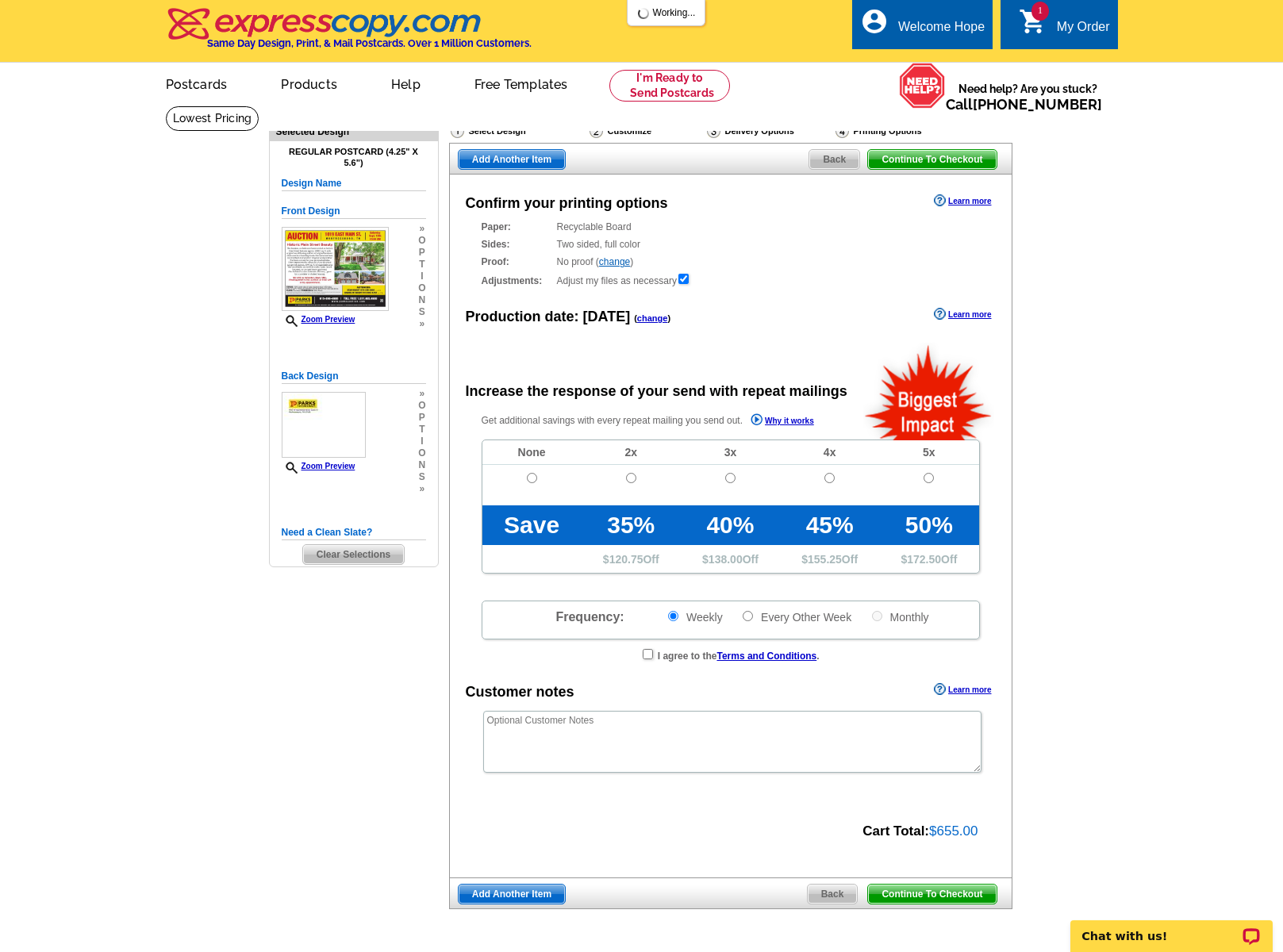
radio input "false"
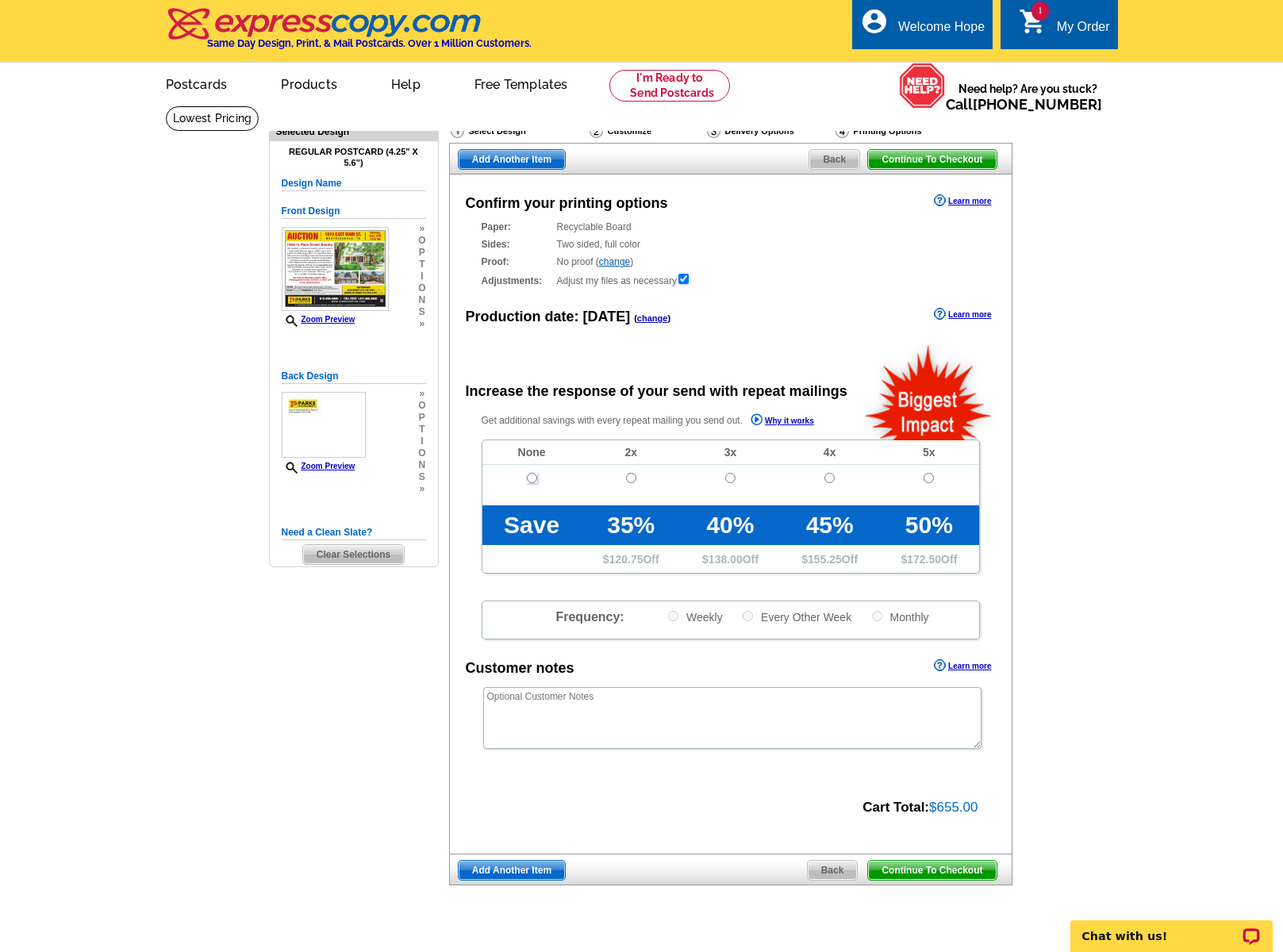
drag, startPoint x: 529, startPoint y: 481, endPoint x: 556, endPoint y: 494, distance: 30.0
click at [529, 482] on input "radio" at bounding box center [531, 478] width 10 height 10
radio input "true"
click at [956, 869] on span "Continue To Checkout" at bounding box center [932, 870] width 128 height 19
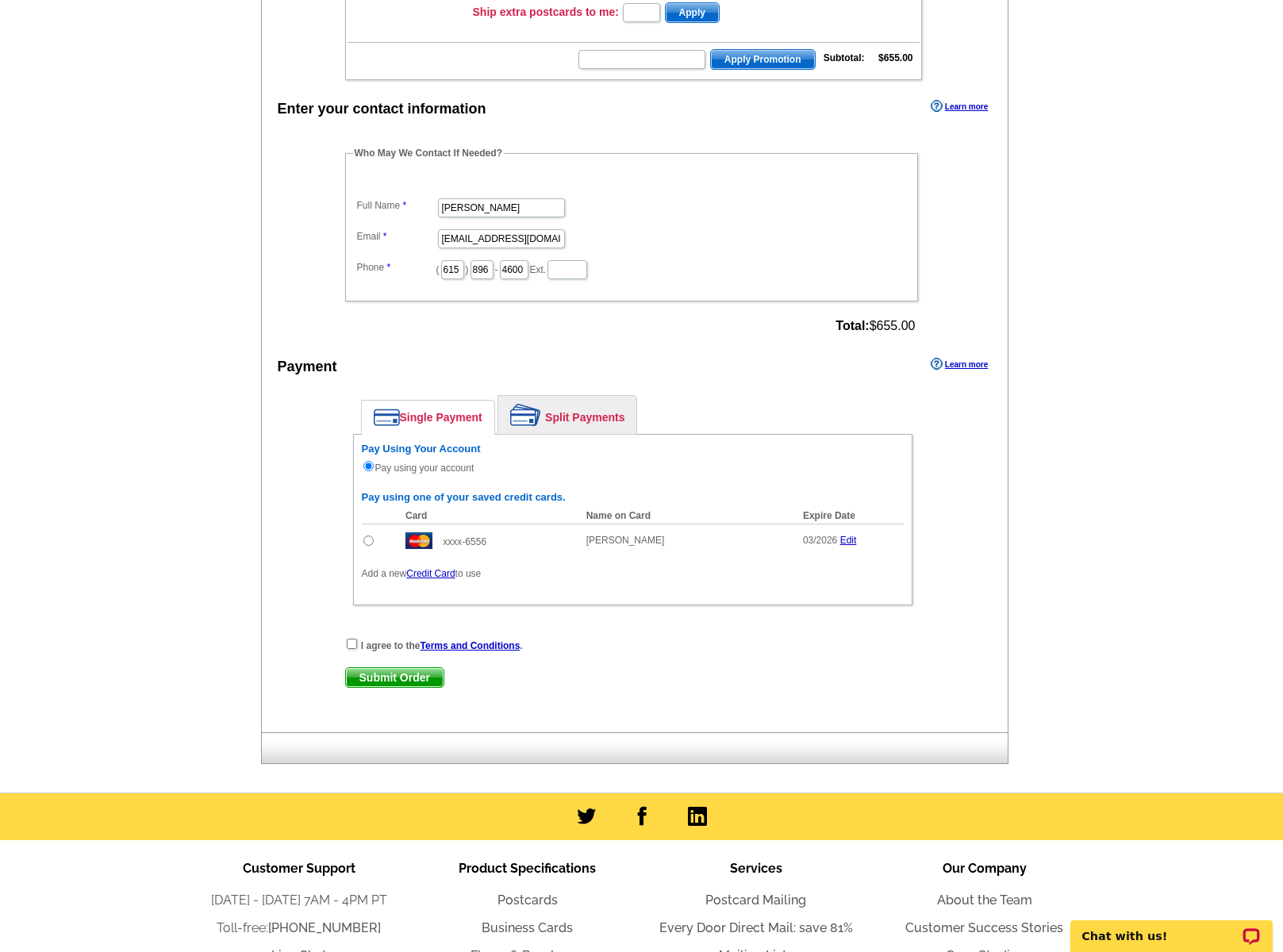
scroll to position [368, 0]
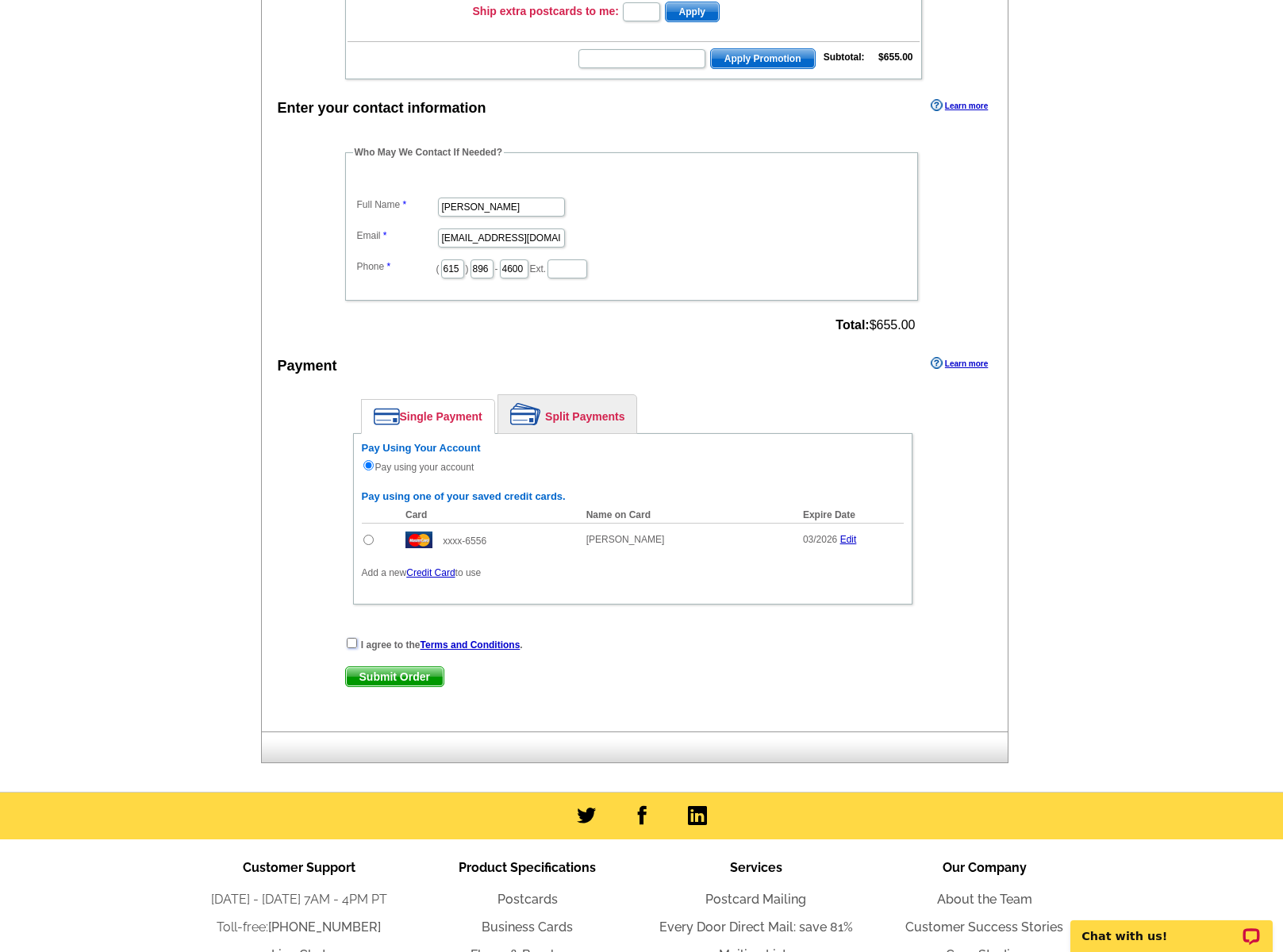
click at [351, 644] on input "checkbox" at bounding box center [351, 642] width 10 height 10
checkbox input "true"
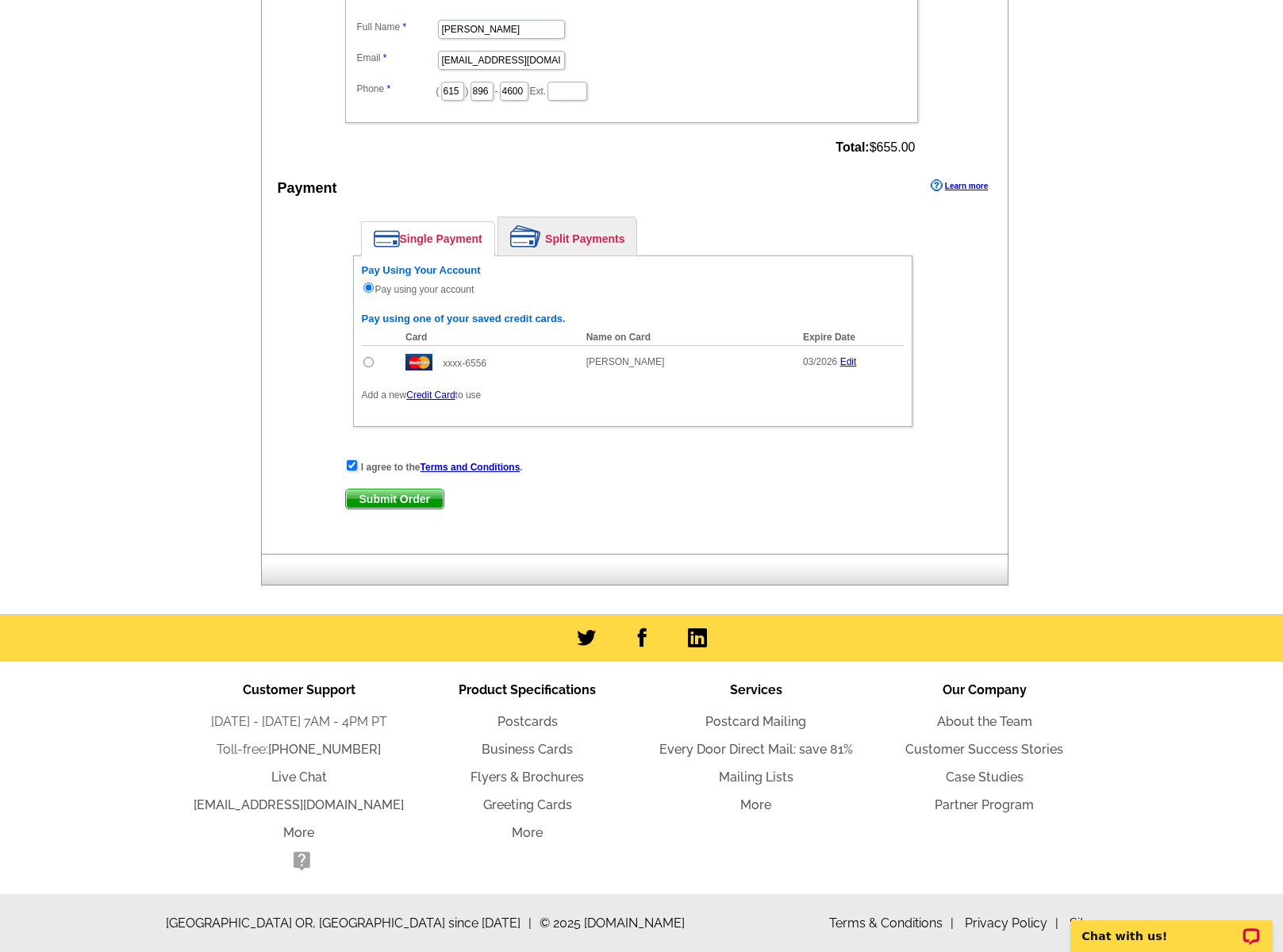
scroll to position [544, 0]
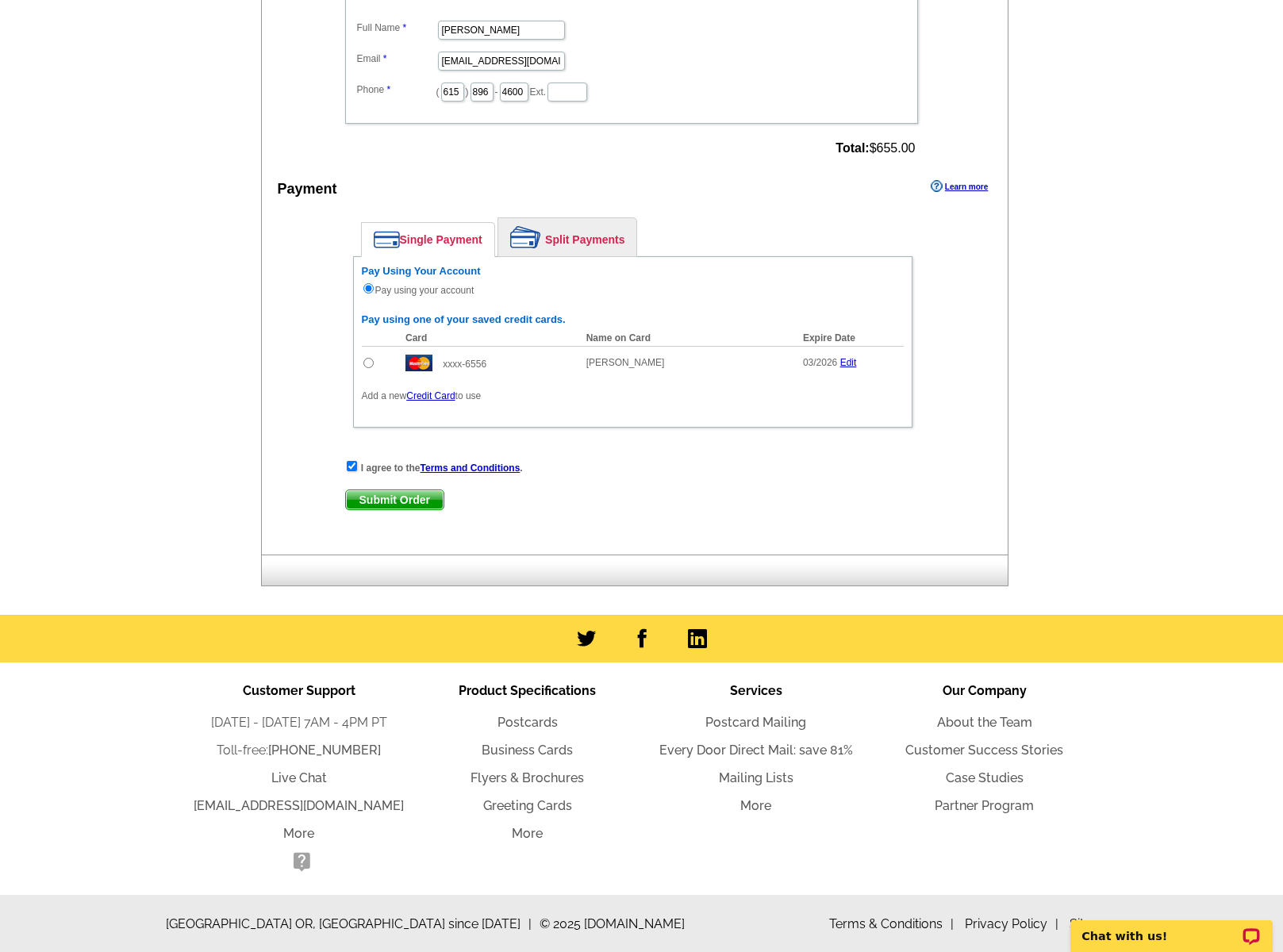
click at [419, 500] on span "Submit Order" at bounding box center [395, 500] width 97 height 19
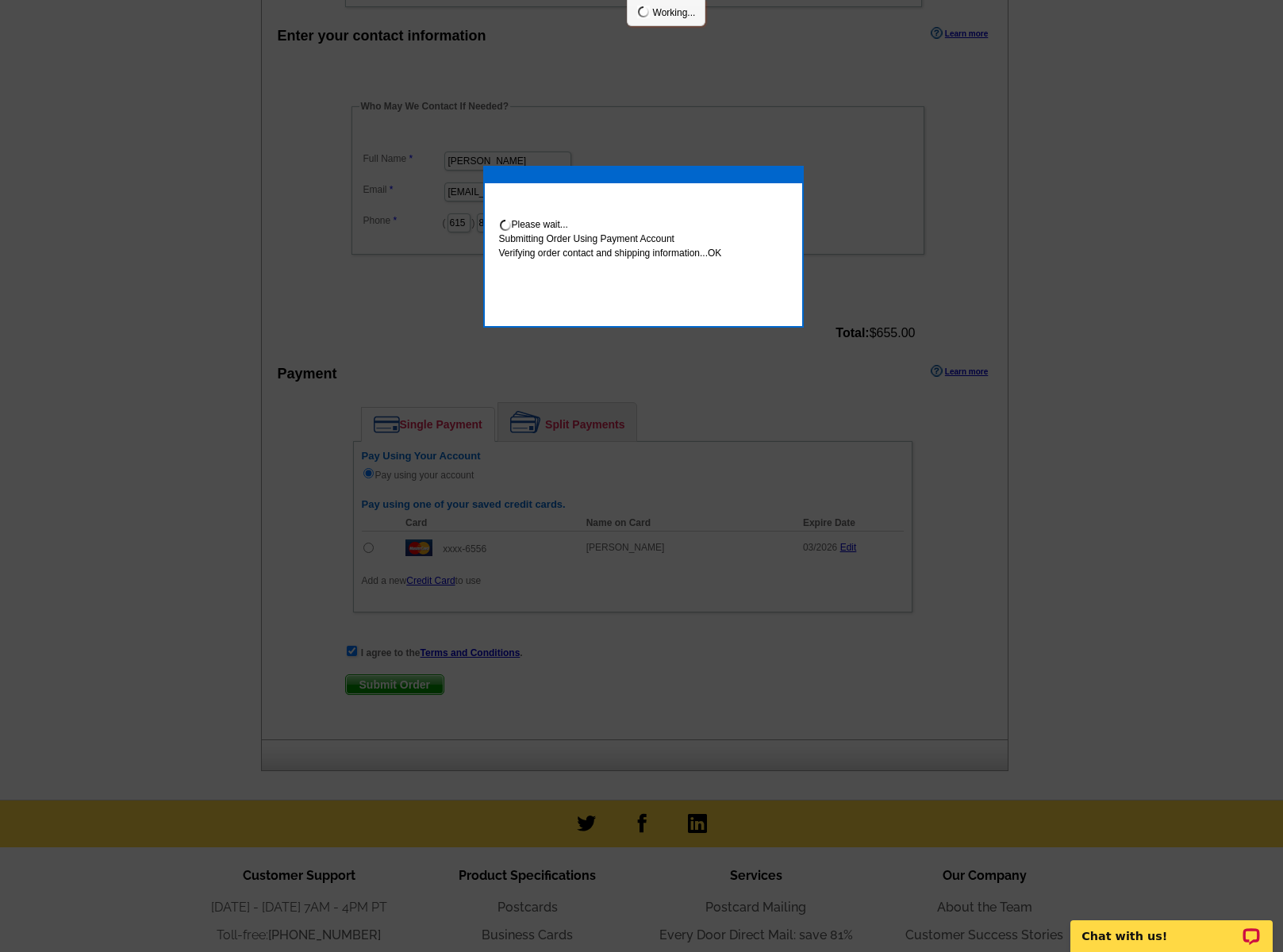
scroll to position [439, 0]
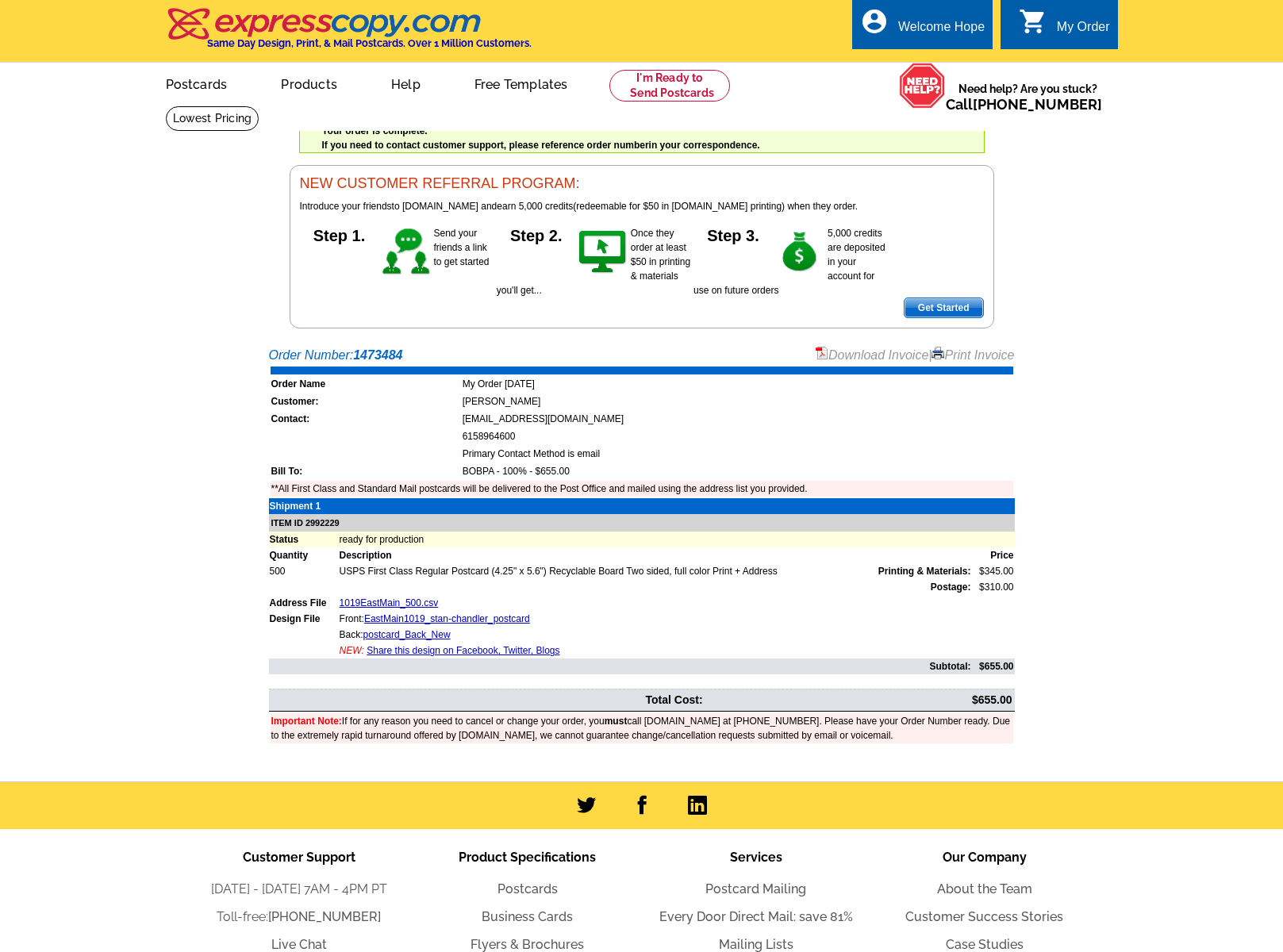
drag, startPoint x: 53, startPoint y: 172, endPoint x: 51, endPoint y: 9, distance: 163.0
click at [54, 168] on div "Welcome back Hope My Account Logout local_phone Same Day Design, Print, & Mail …" at bounding box center [642, 164] width 1283 height 329
